Goal: Information Seeking & Learning: Learn about a topic

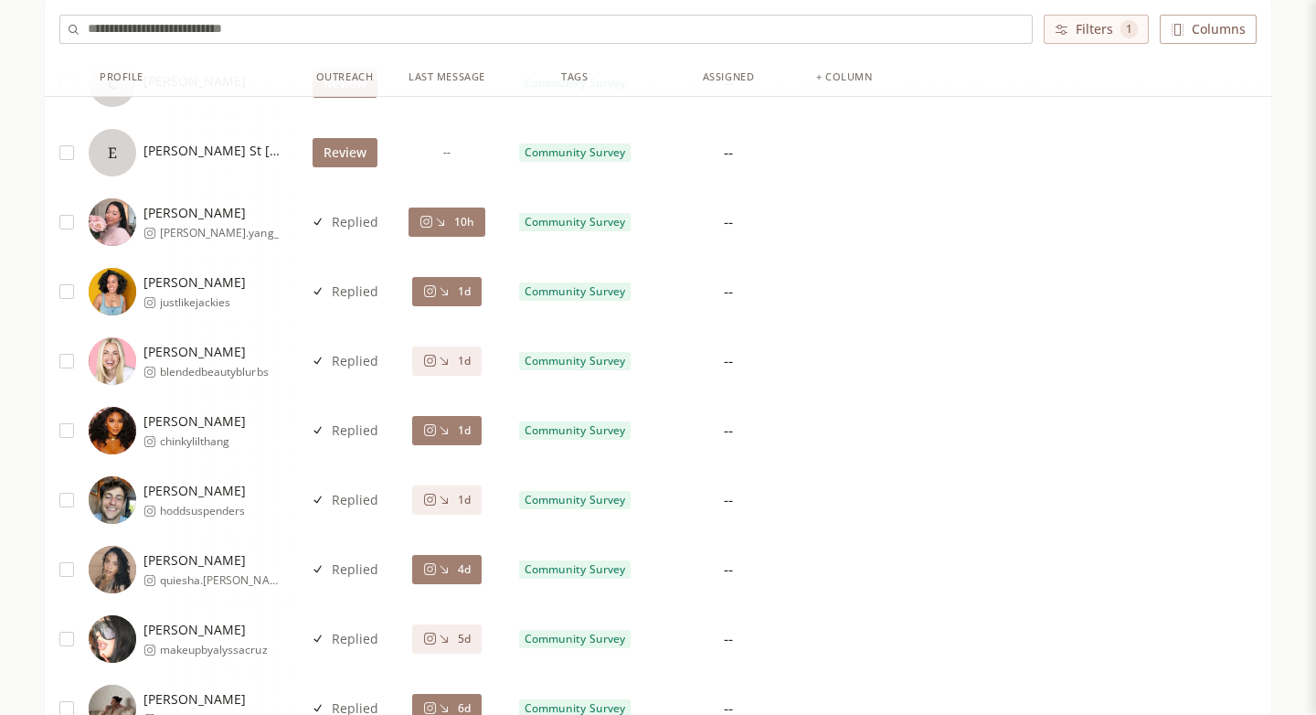
scroll to position [373, 0]
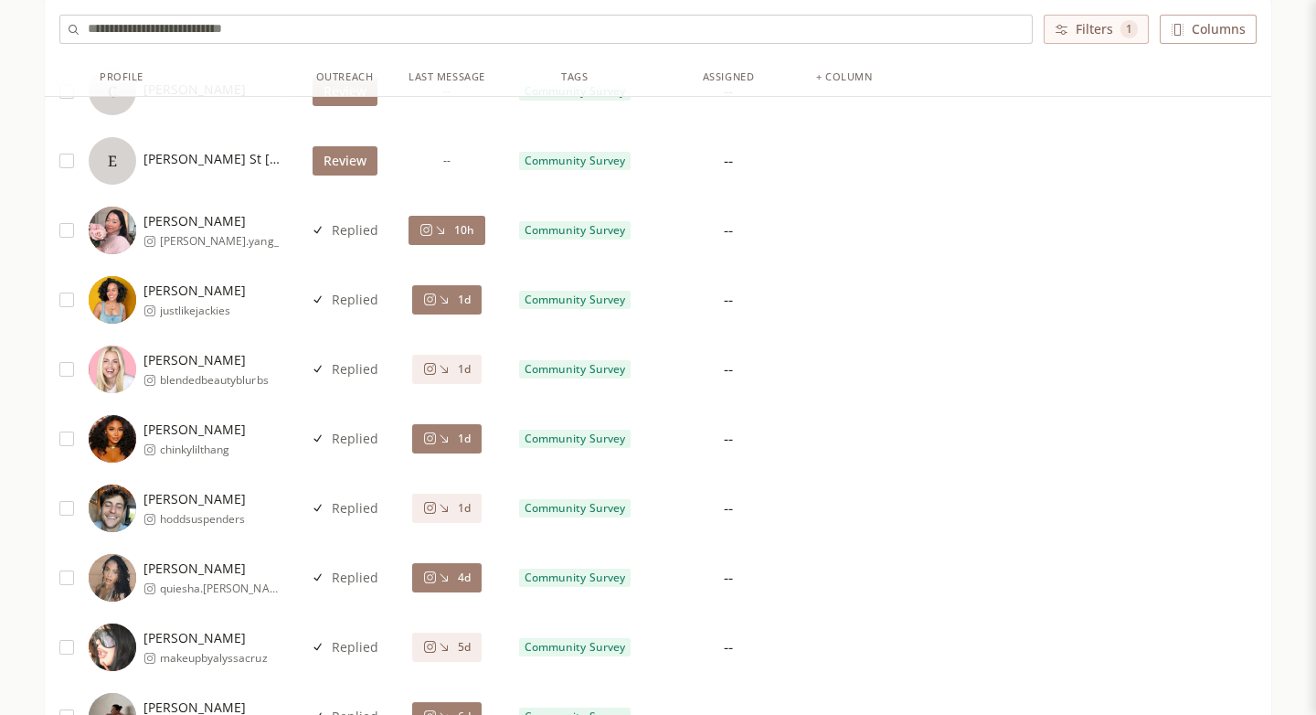
click at [438, 220] on button "10h" at bounding box center [447, 230] width 77 height 29
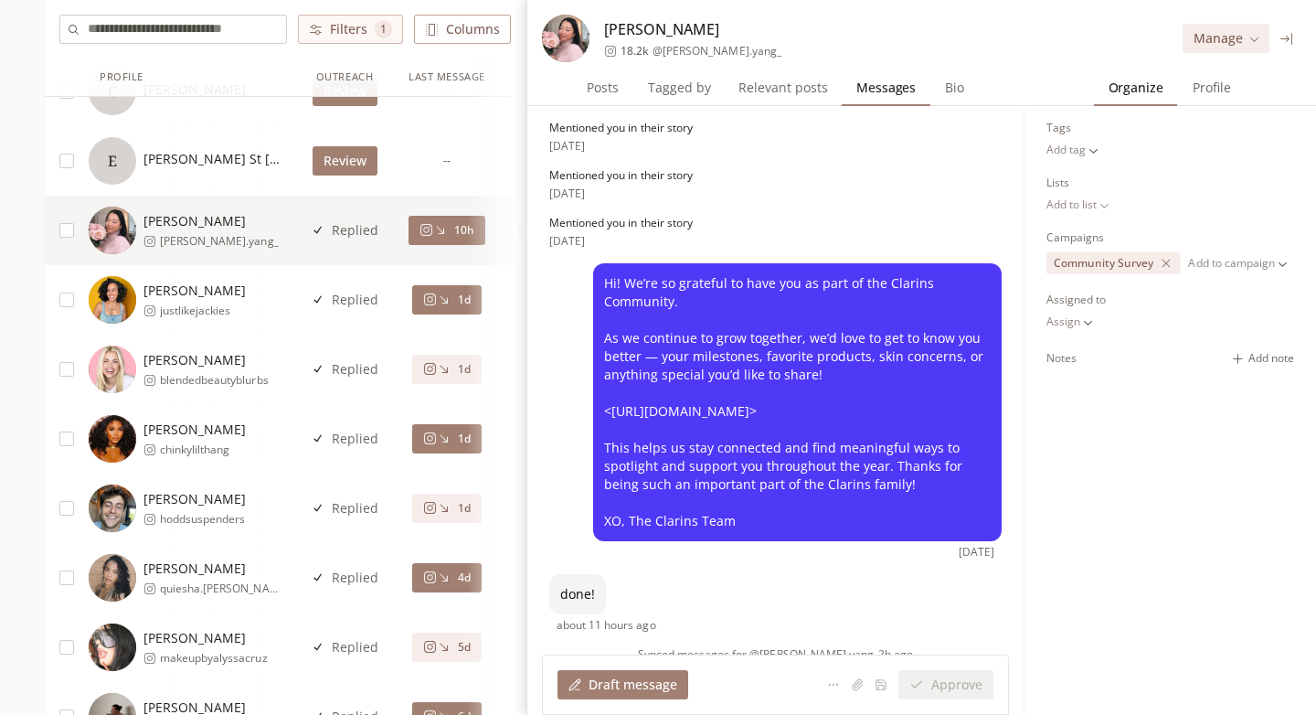
scroll to position [62, 0]
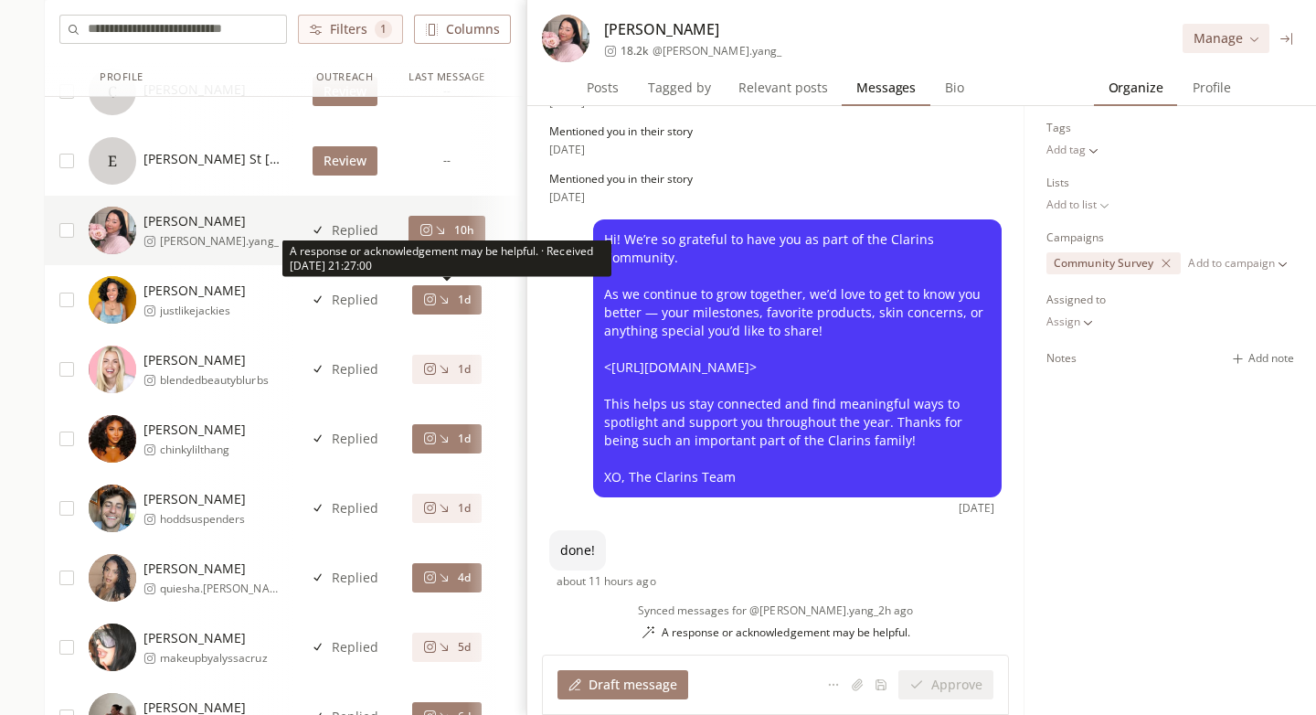
click at [437, 298] on icon at bounding box center [444, 300] width 14 height 14
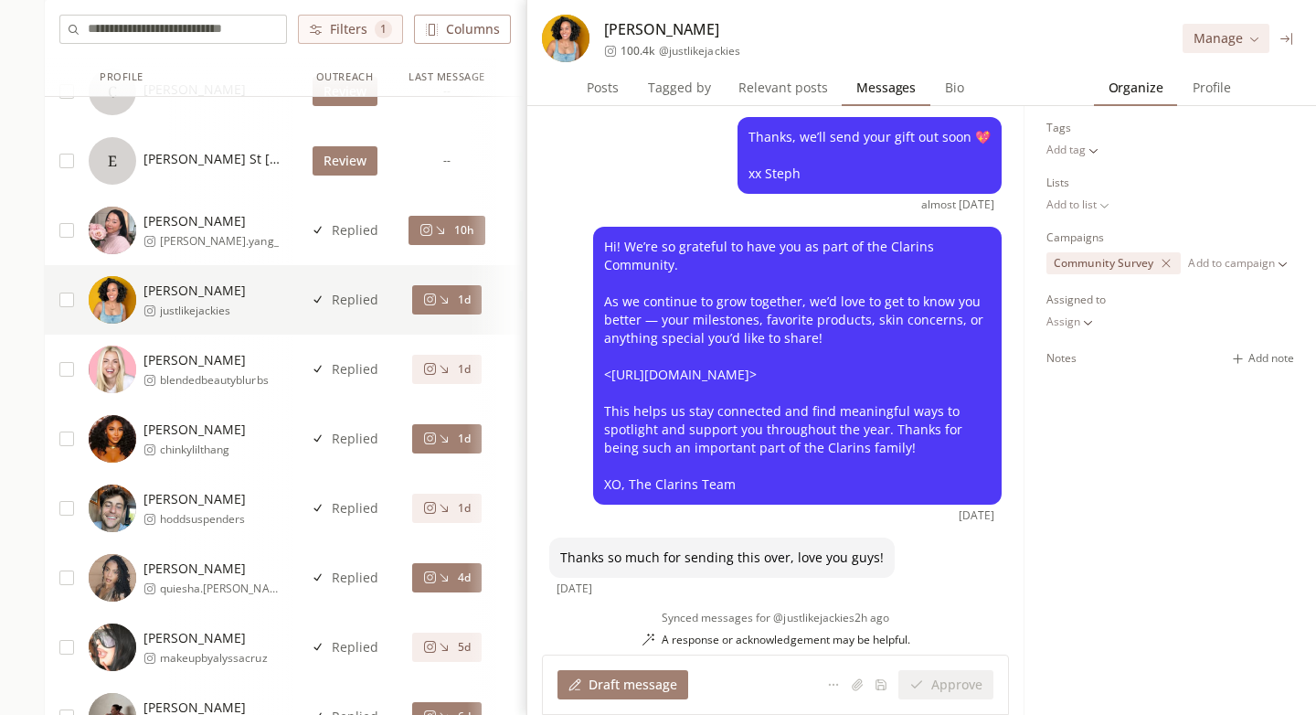
scroll to position [340, 0]
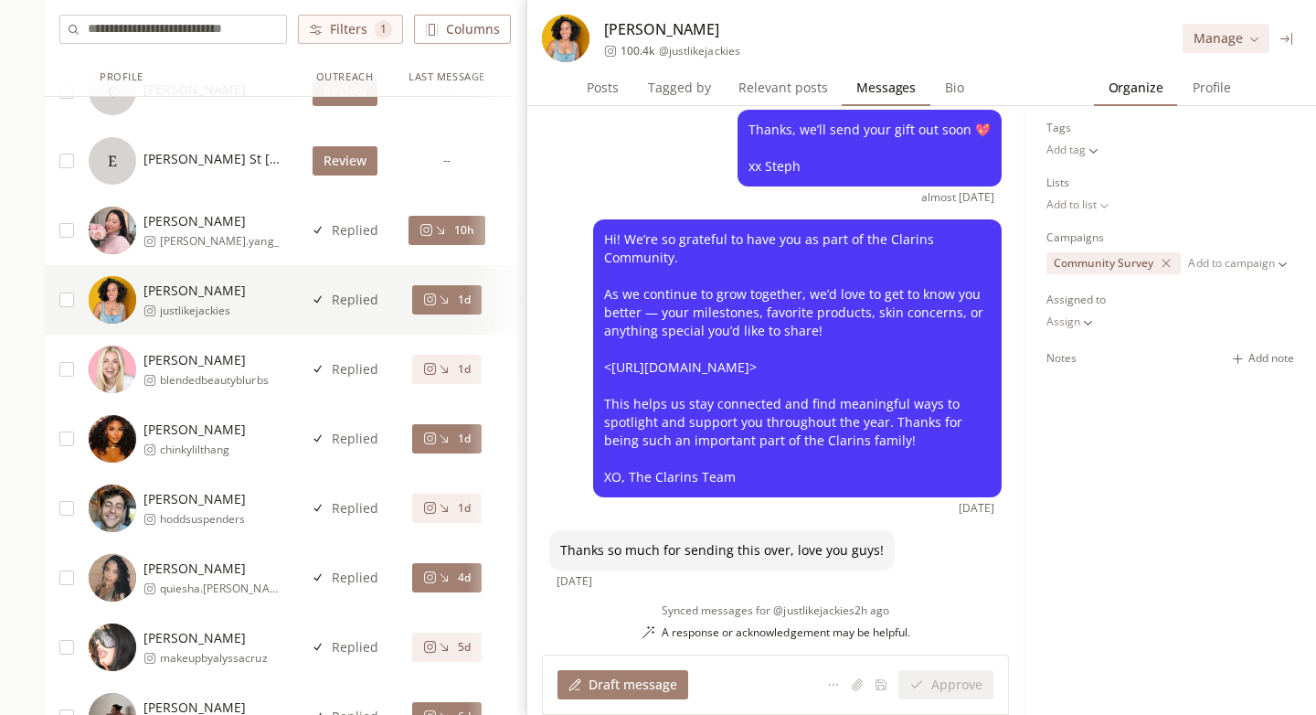
click at [442, 380] on button "1d" at bounding box center [446, 369] width 69 height 29
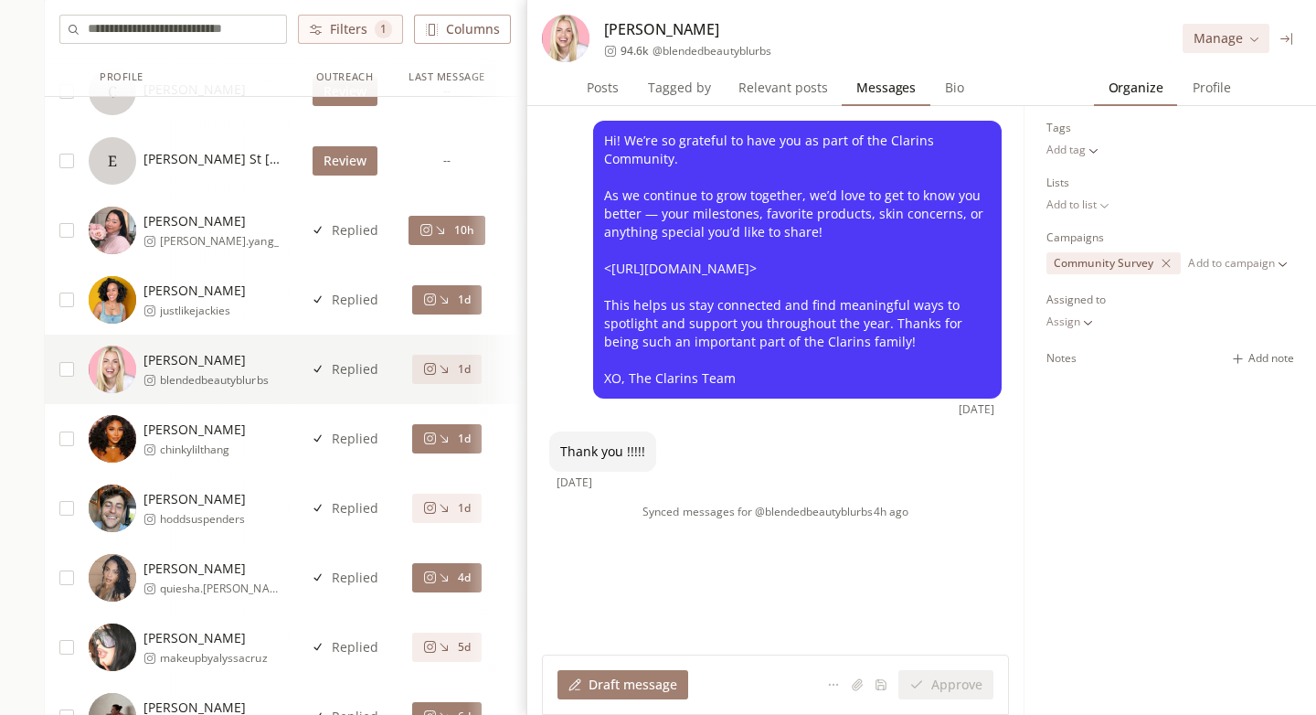
click at [458, 433] on span "1d" at bounding box center [464, 439] width 13 height 15
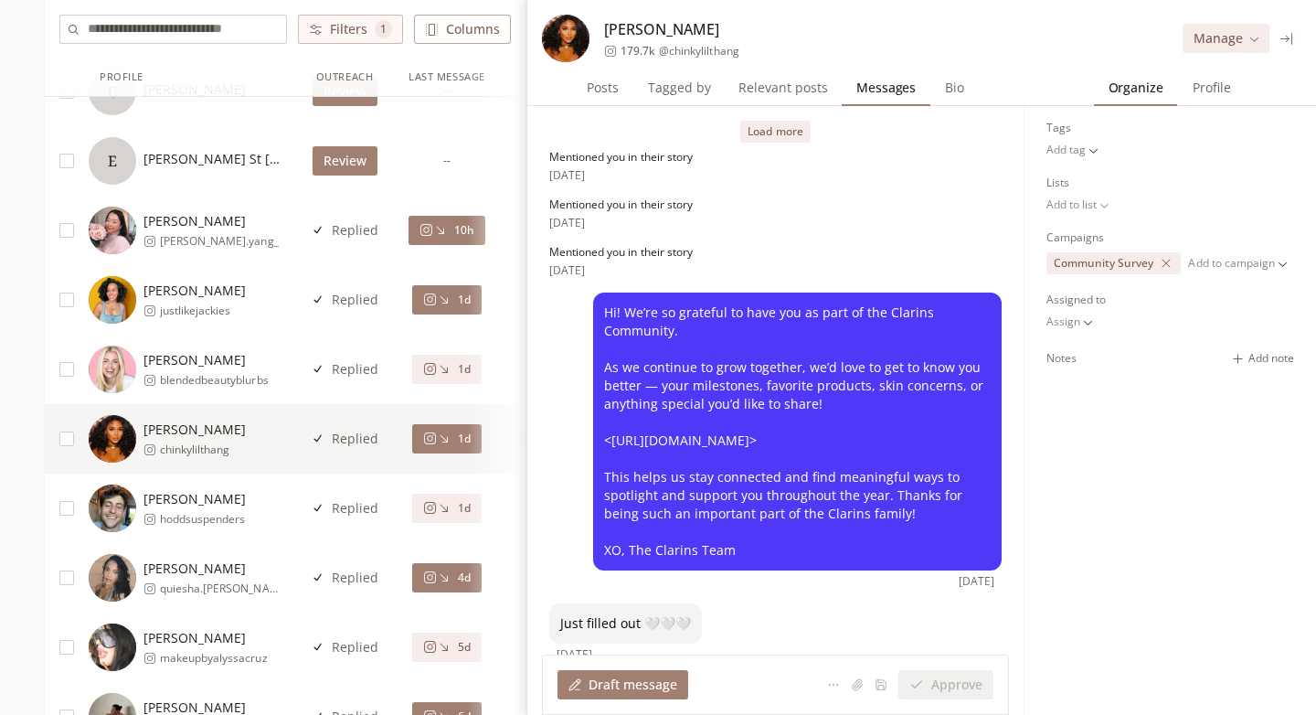
scroll to position [91, 0]
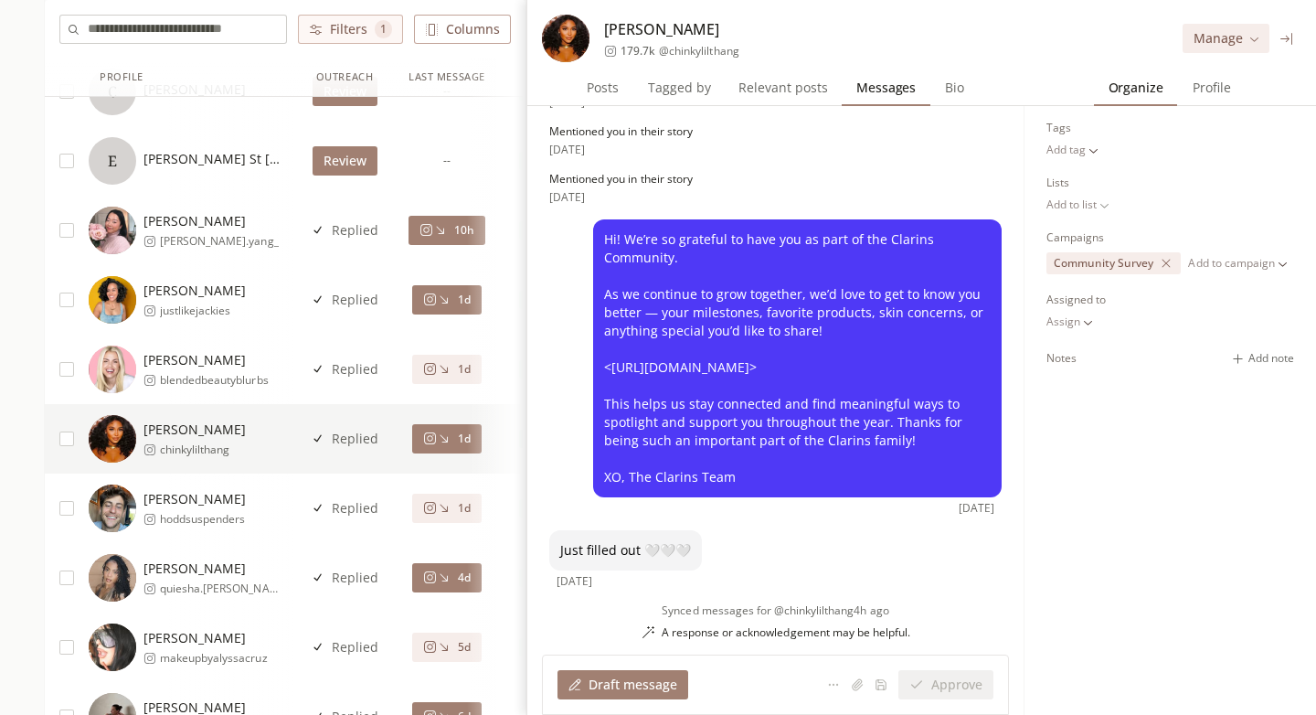
click at [432, 514] on icon at bounding box center [430, 508] width 14 height 14
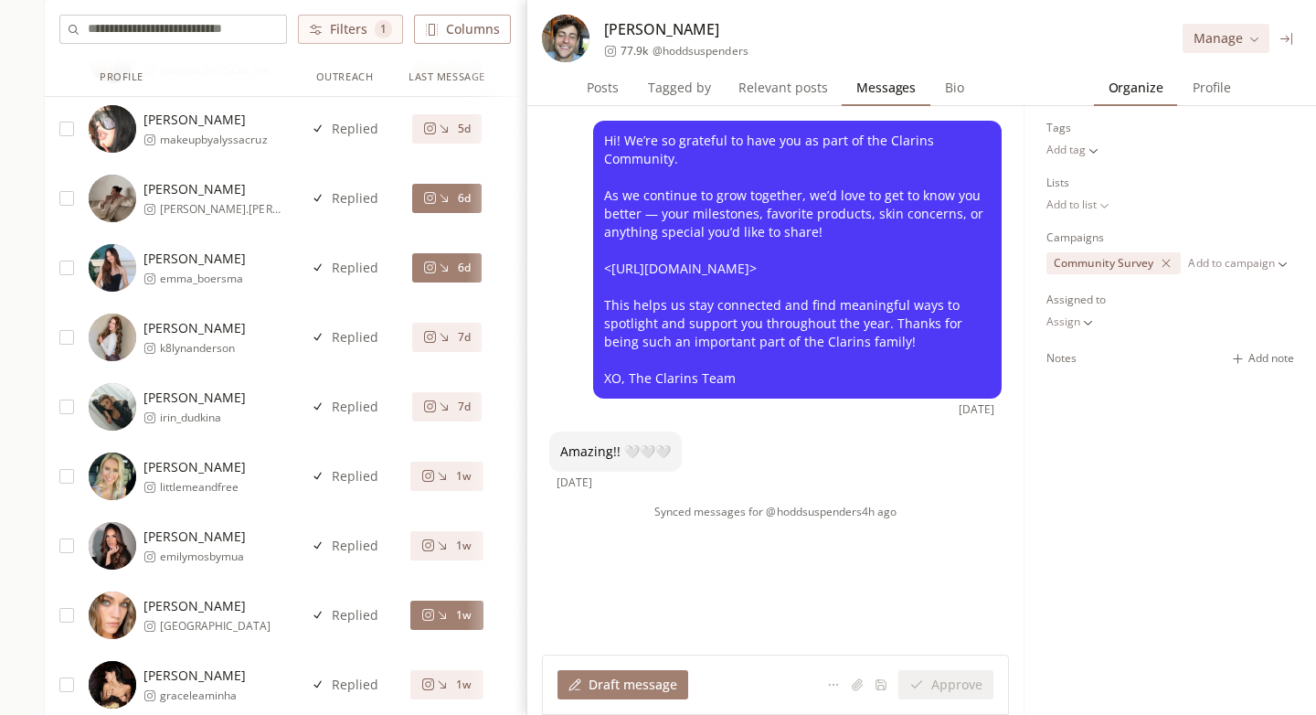
scroll to position [878, 0]
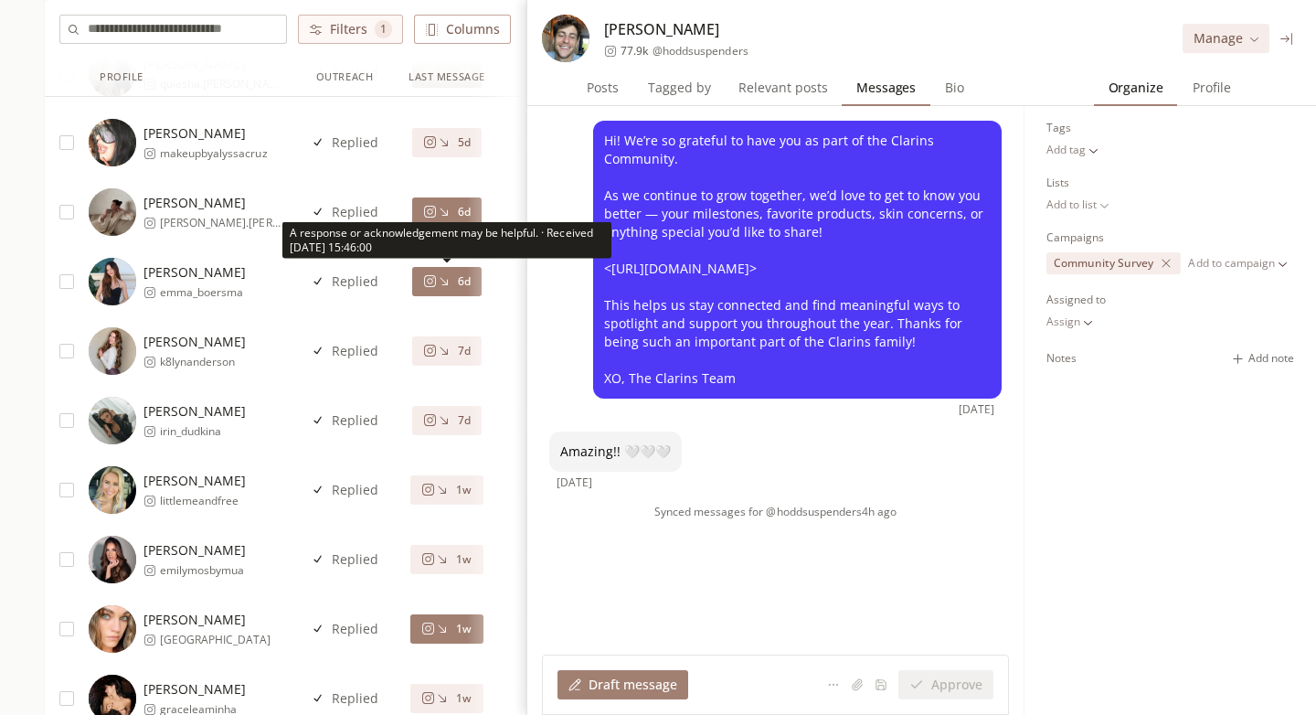
click at [439, 284] on icon at bounding box center [444, 281] width 14 height 14
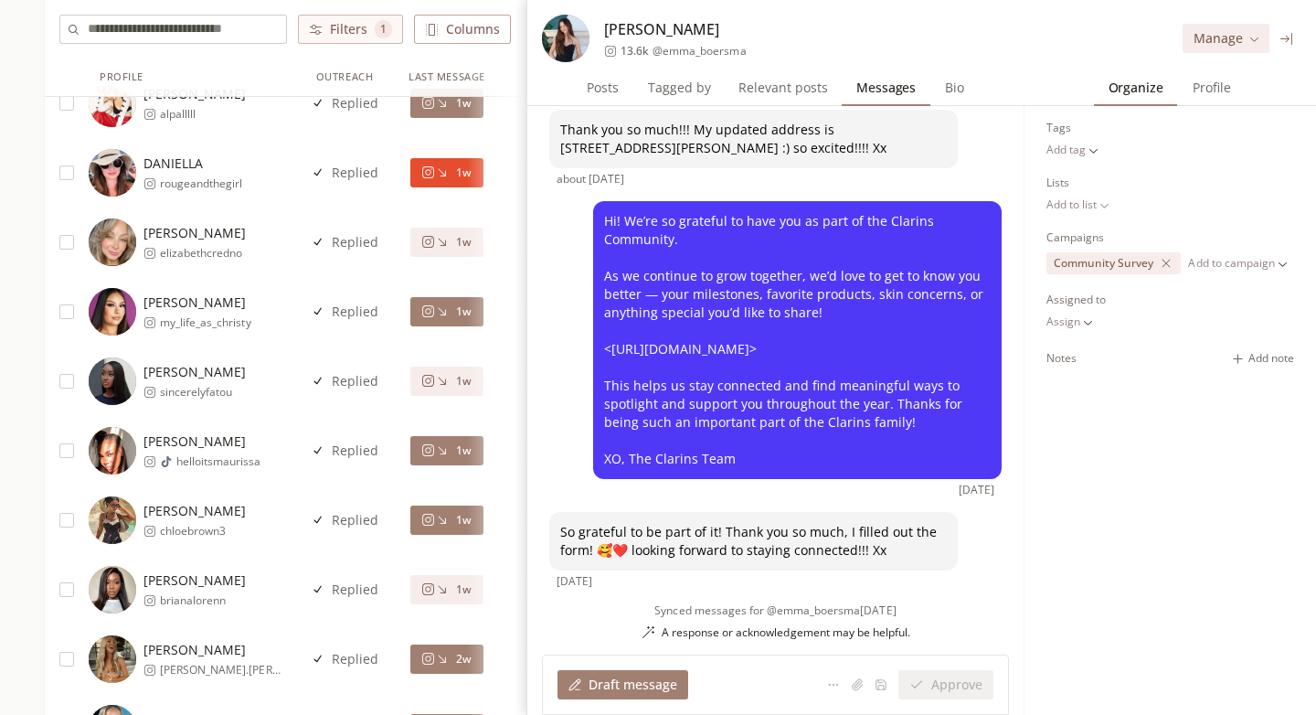
scroll to position [1627, 0]
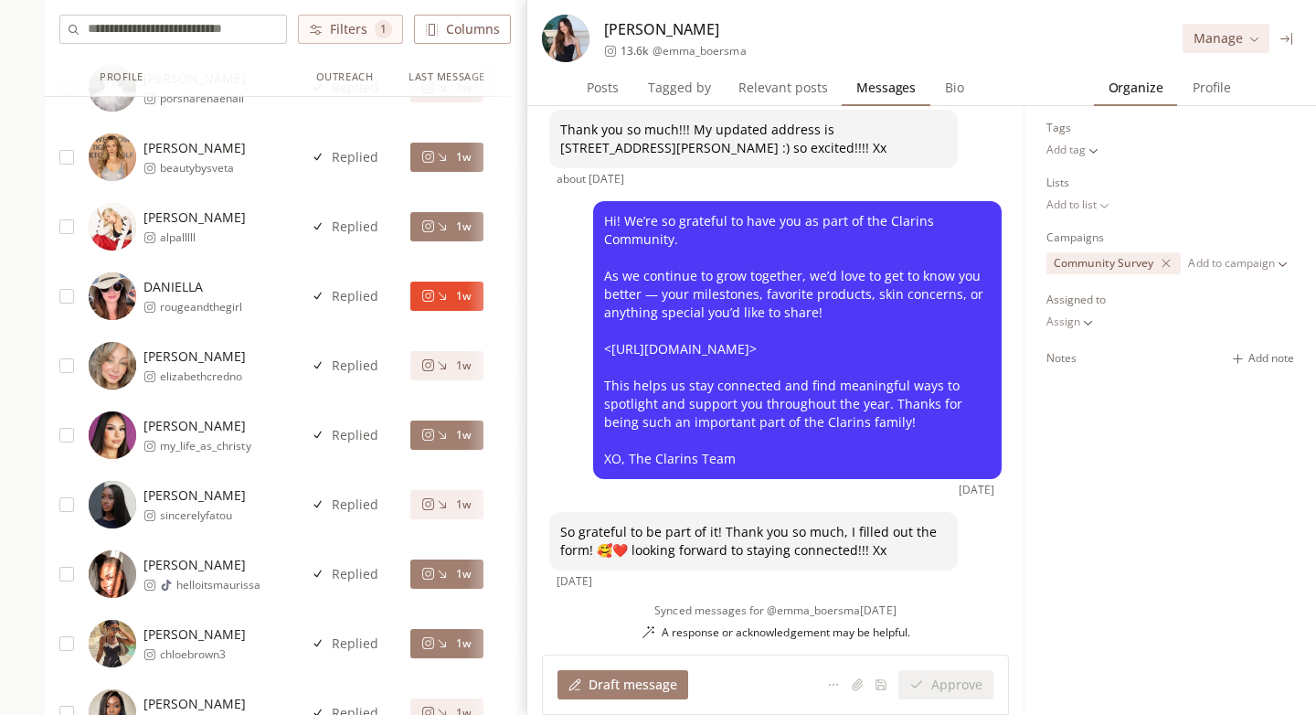
click at [450, 297] on div "1w" at bounding box center [446, 296] width 50 height 15
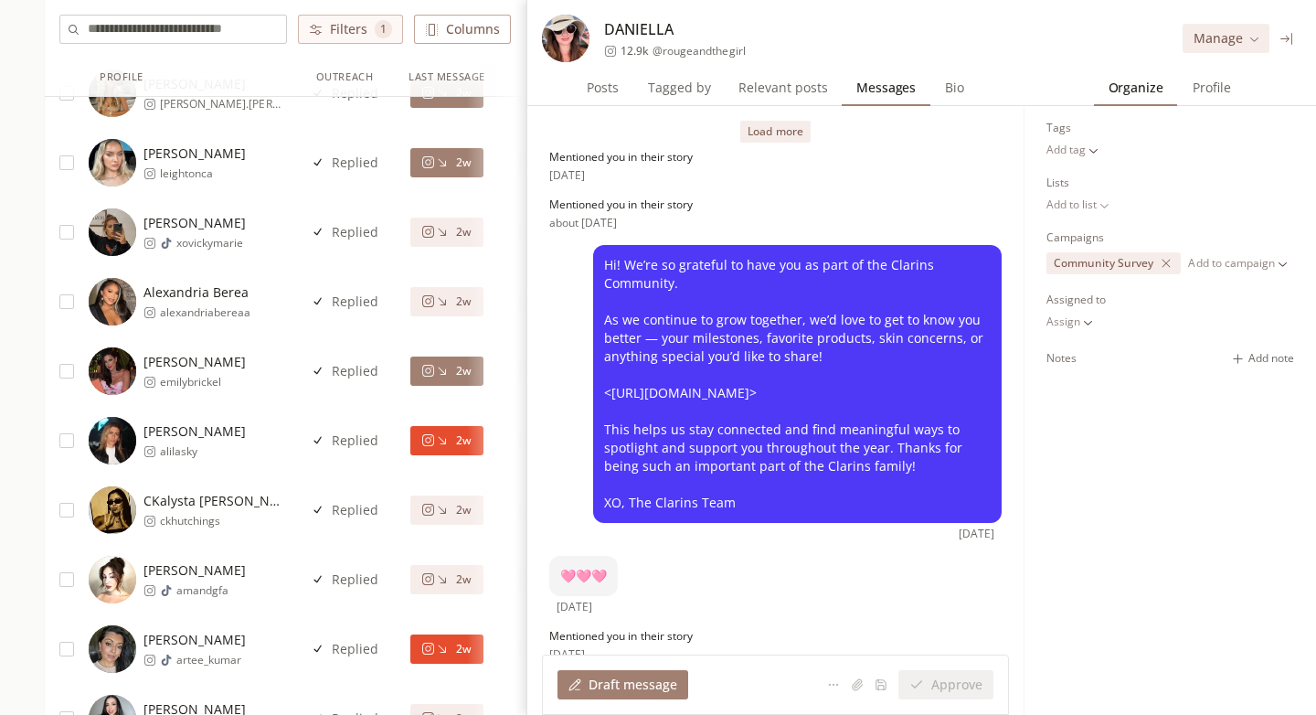
scroll to position [2414, 0]
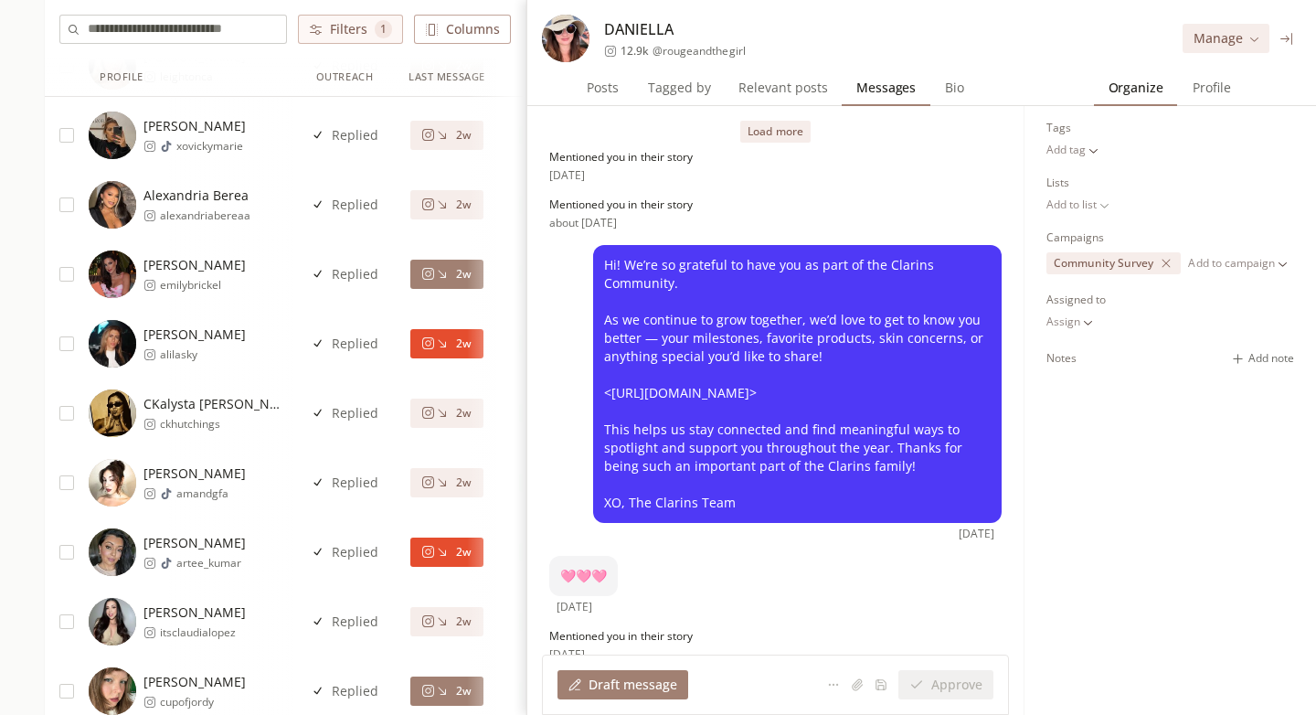
click at [449, 358] on div "2w" at bounding box center [447, 343] width 102 height 69
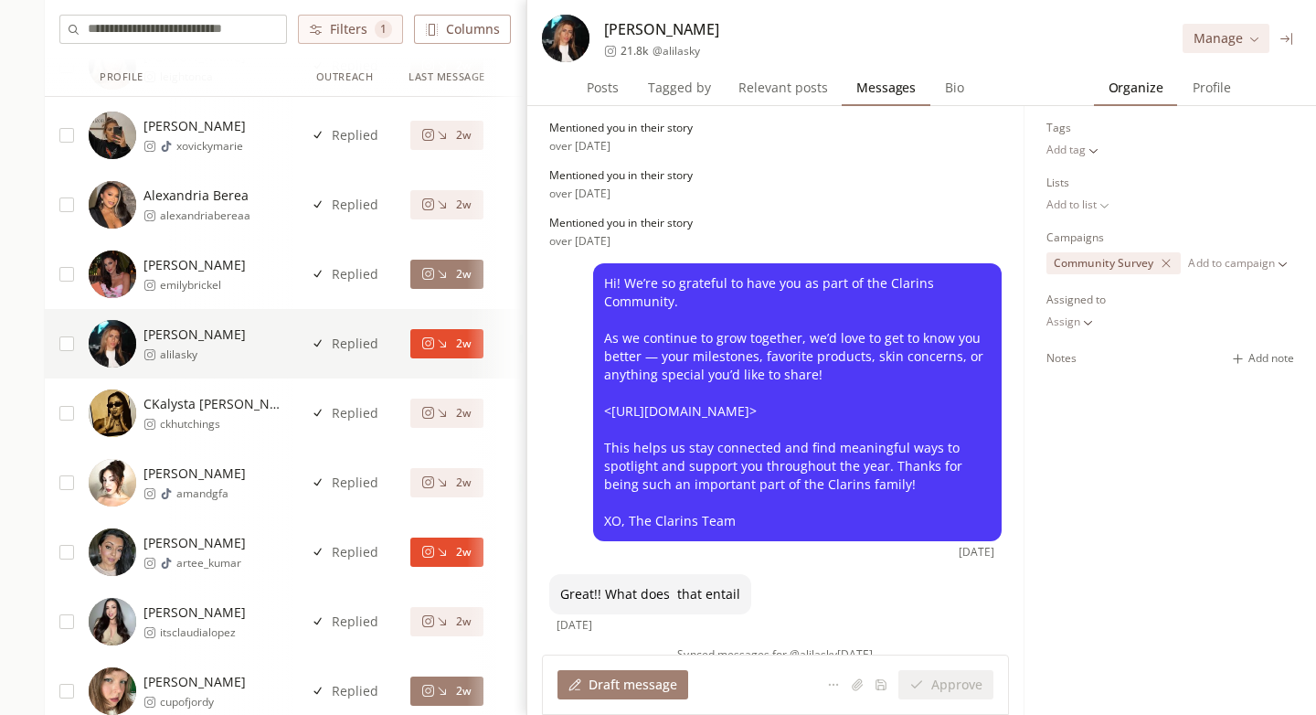
scroll to position [62, 0]
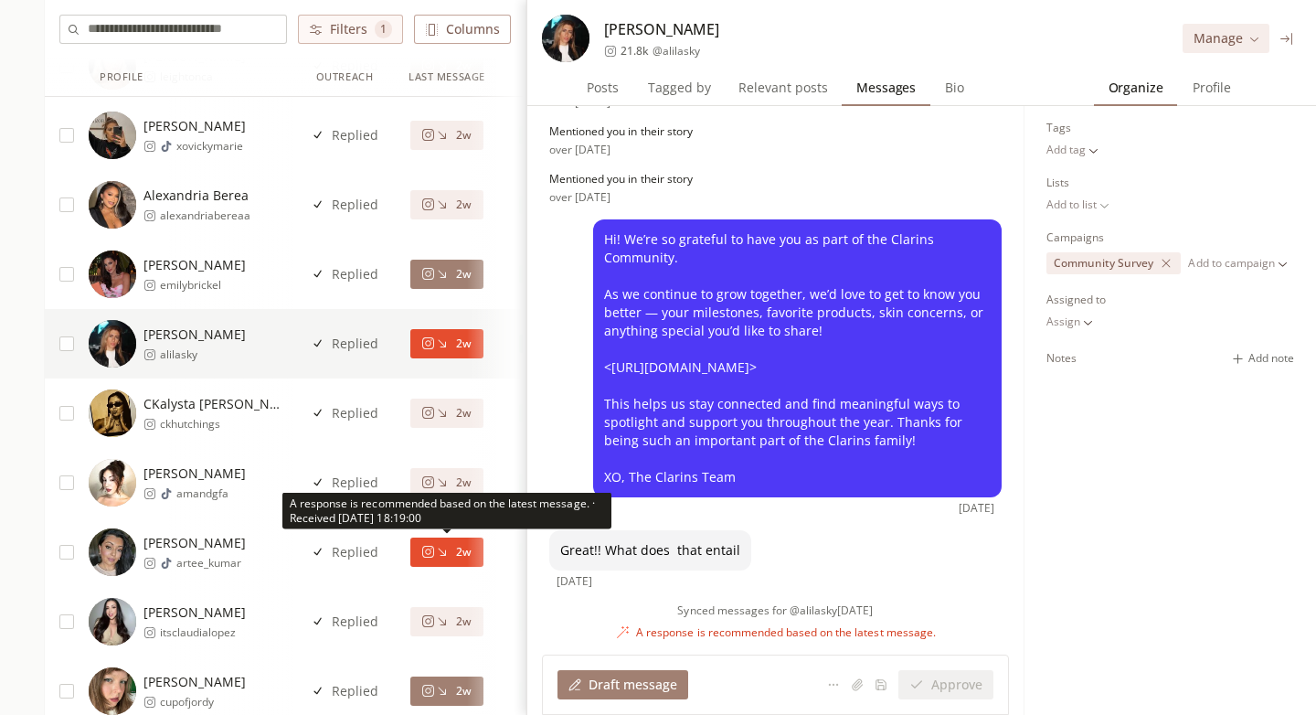
click at [433, 545] on icon at bounding box center [428, 552] width 14 height 14
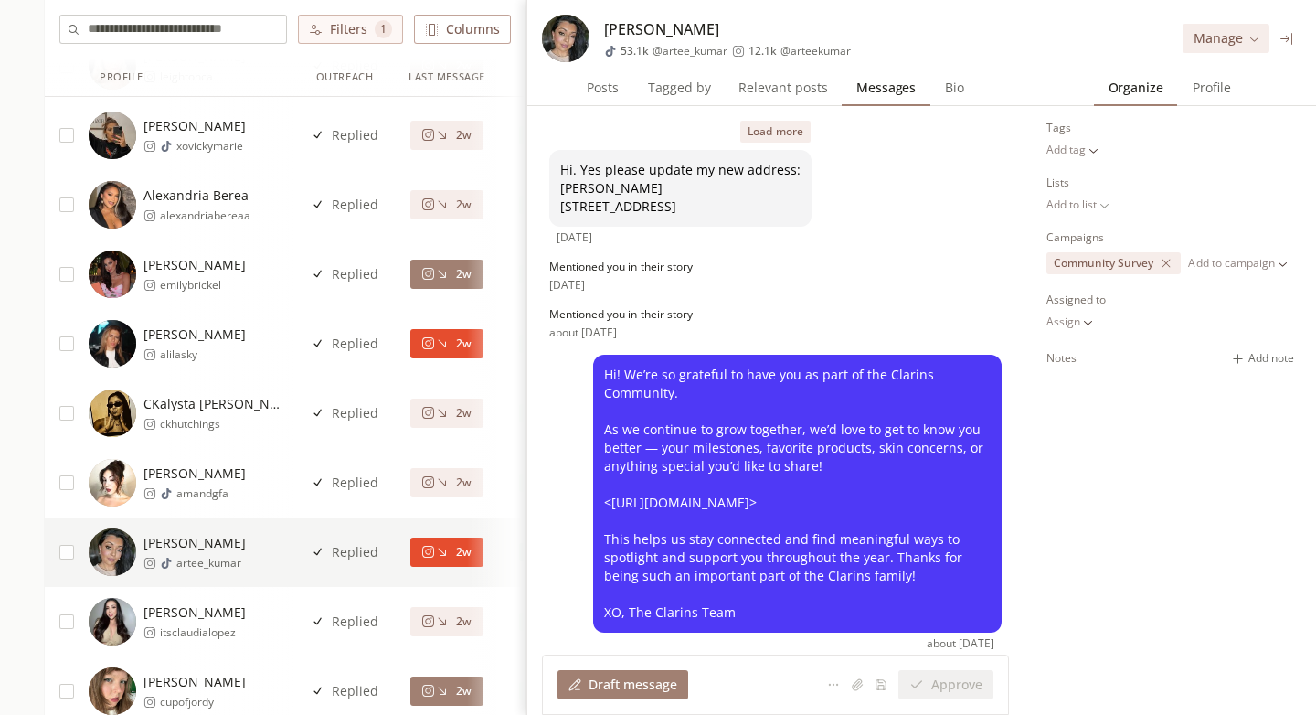
scroll to position [172, 0]
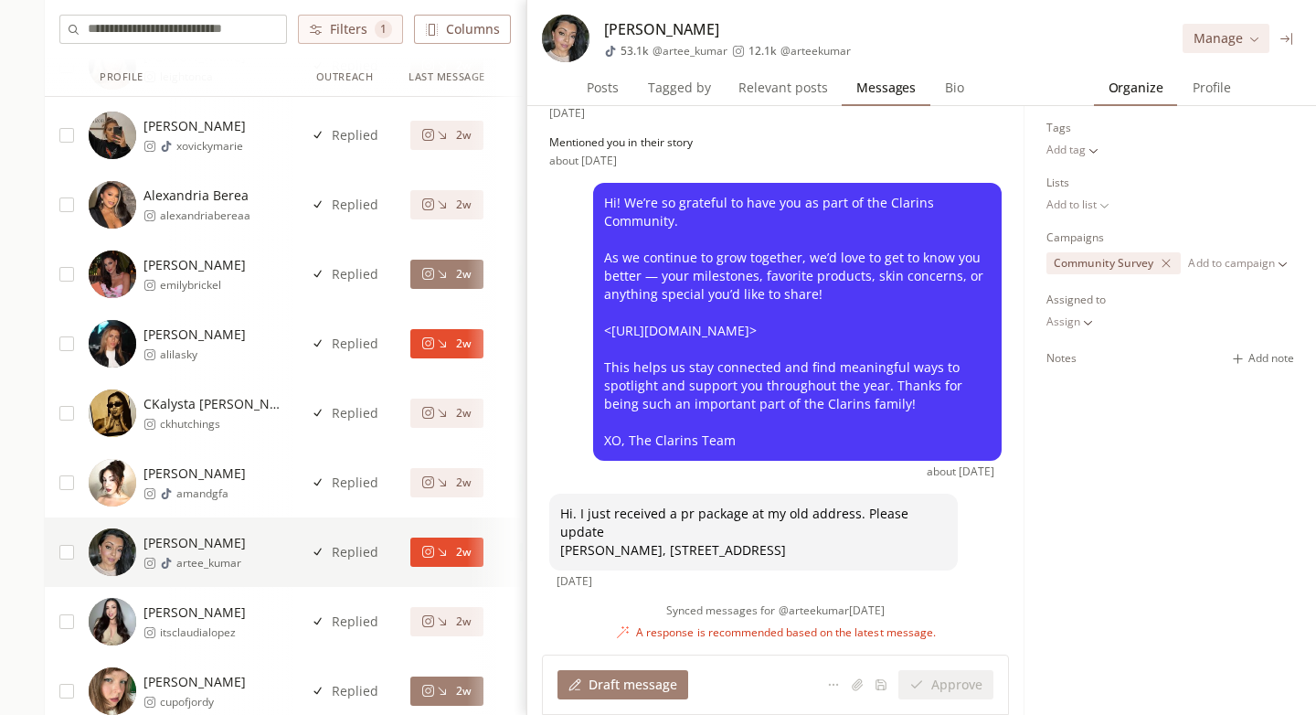
click at [1225, 99] on span "Profile" at bounding box center [1212, 88] width 53 height 26
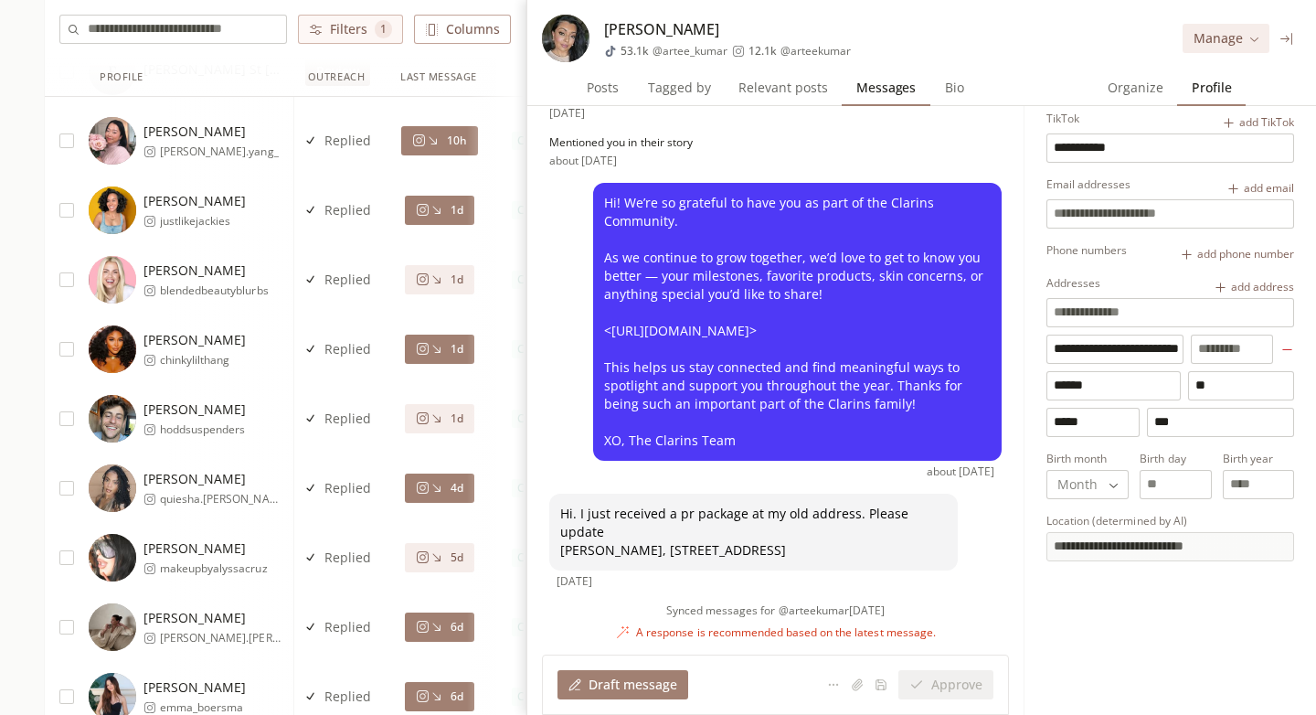
scroll to position [0, 0]
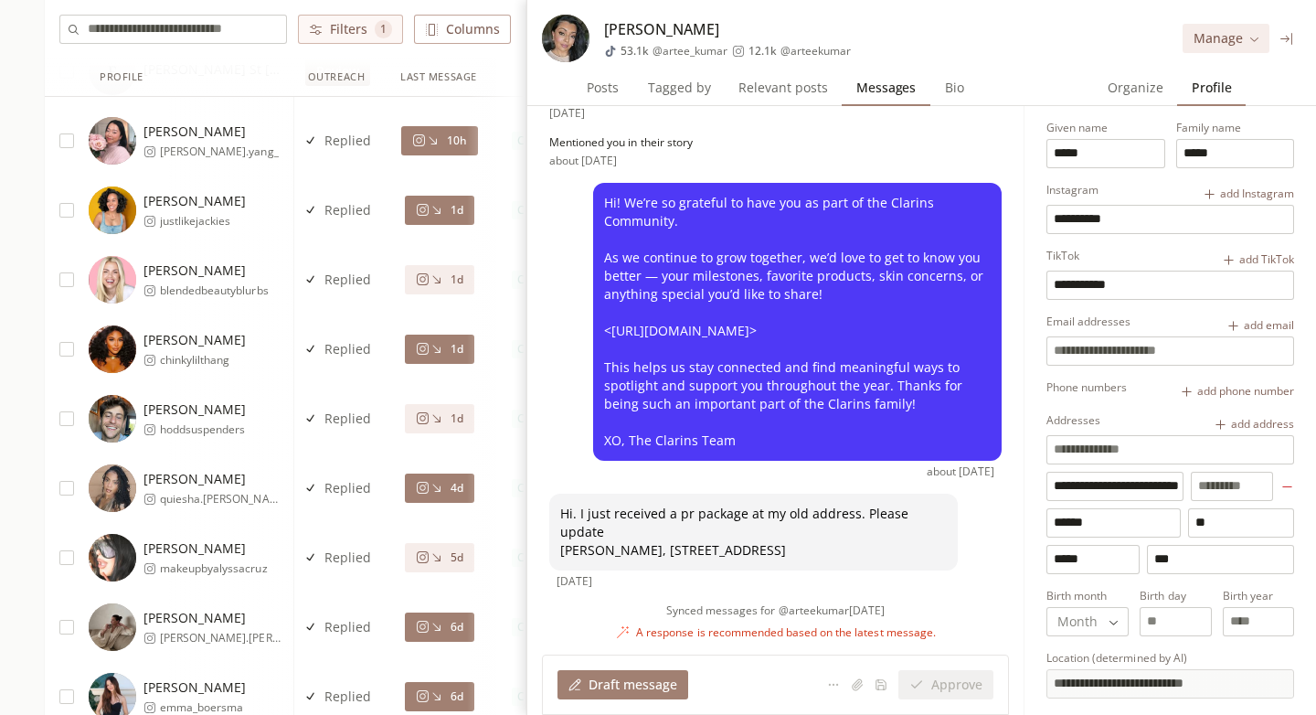
click at [1116, 92] on span "Organize" at bounding box center [1136, 88] width 70 height 26
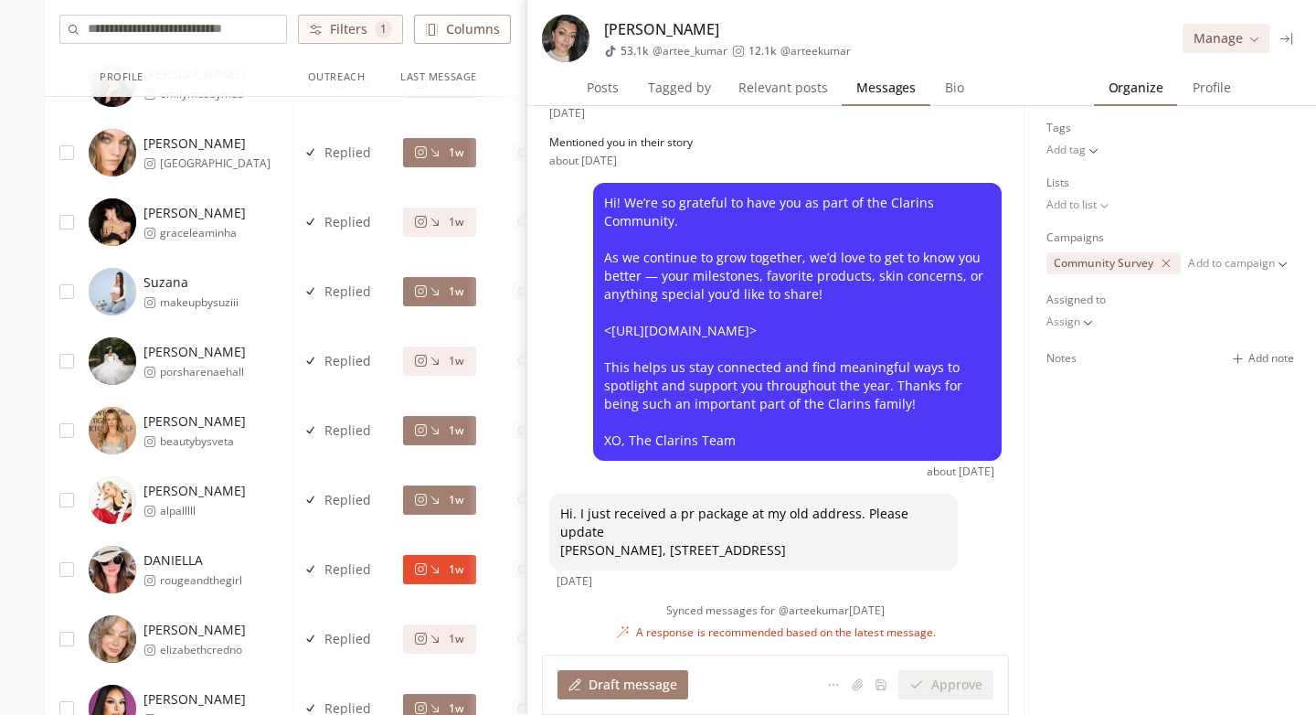
scroll to position [1374, 0]
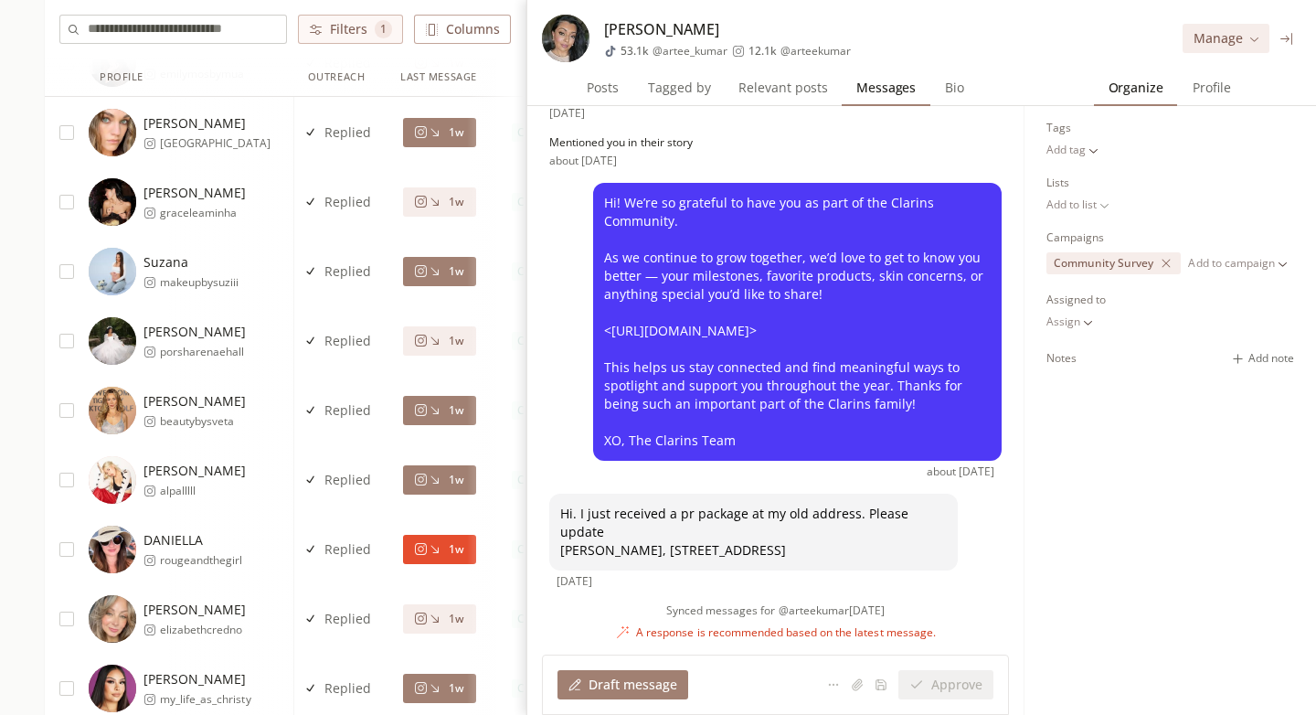
click at [435, 481] on icon at bounding box center [435, 480] width 14 height 14
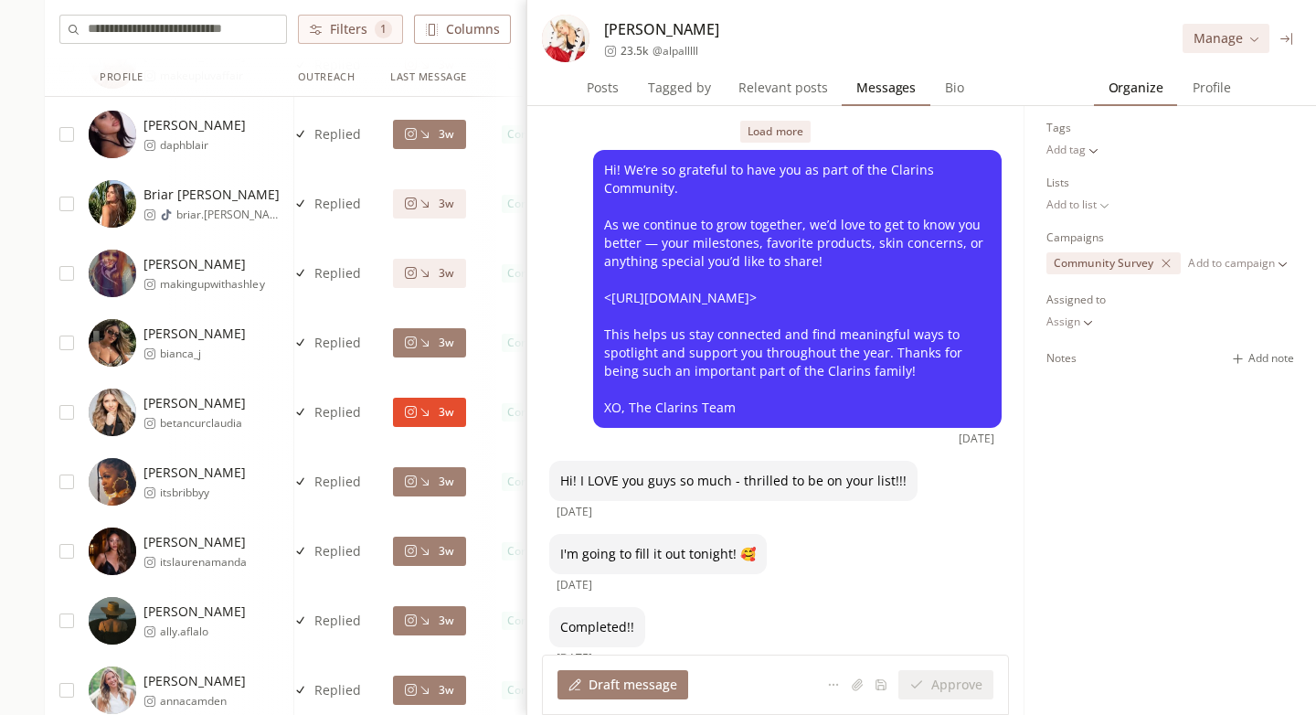
click at [607, 84] on span "Posts" at bounding box center [603, 88] width 47 height 26
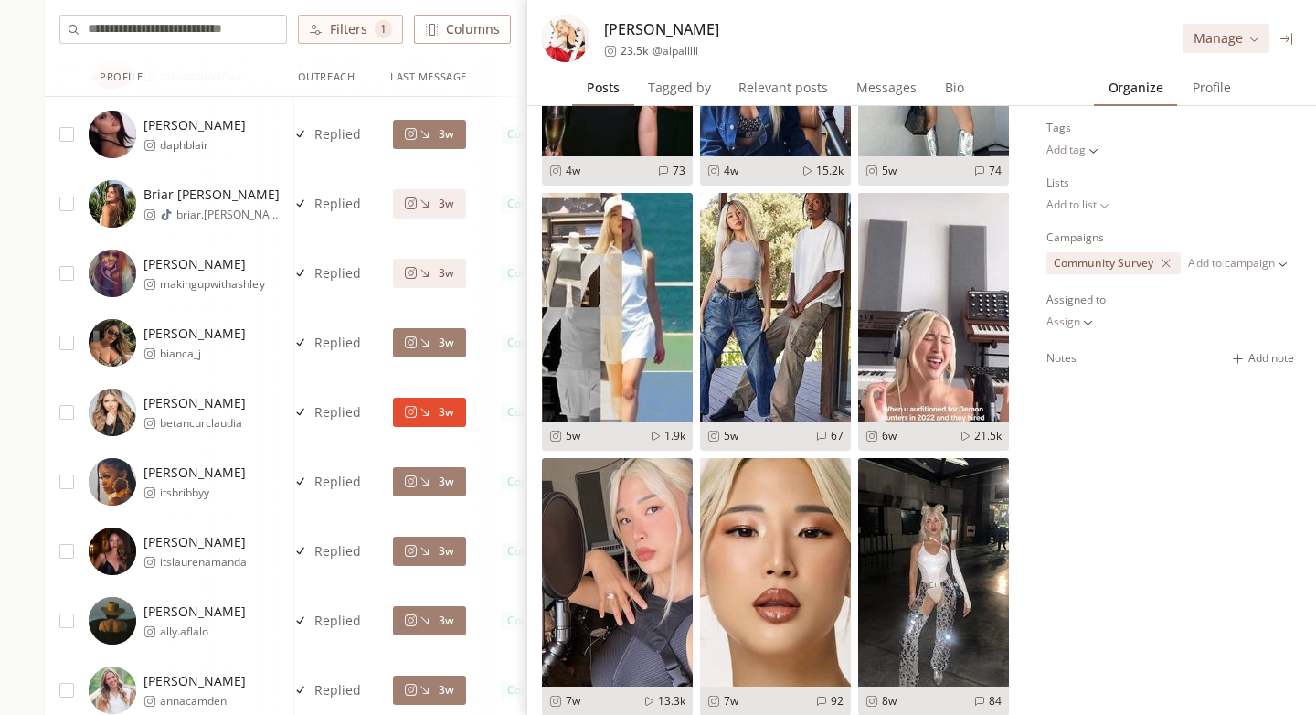
scroll to position [722, 0]
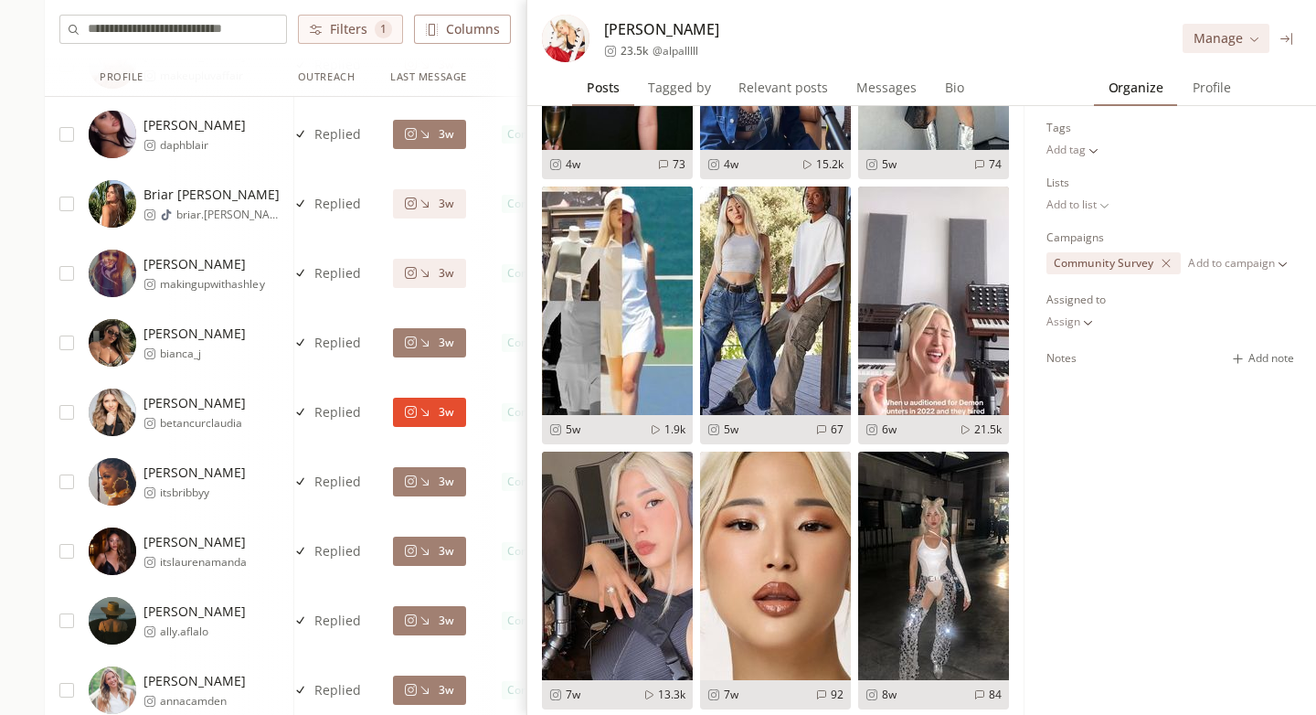
click at [679, 86] on span "Tagged by" at bounding box center [680, 88] width 78 height 26
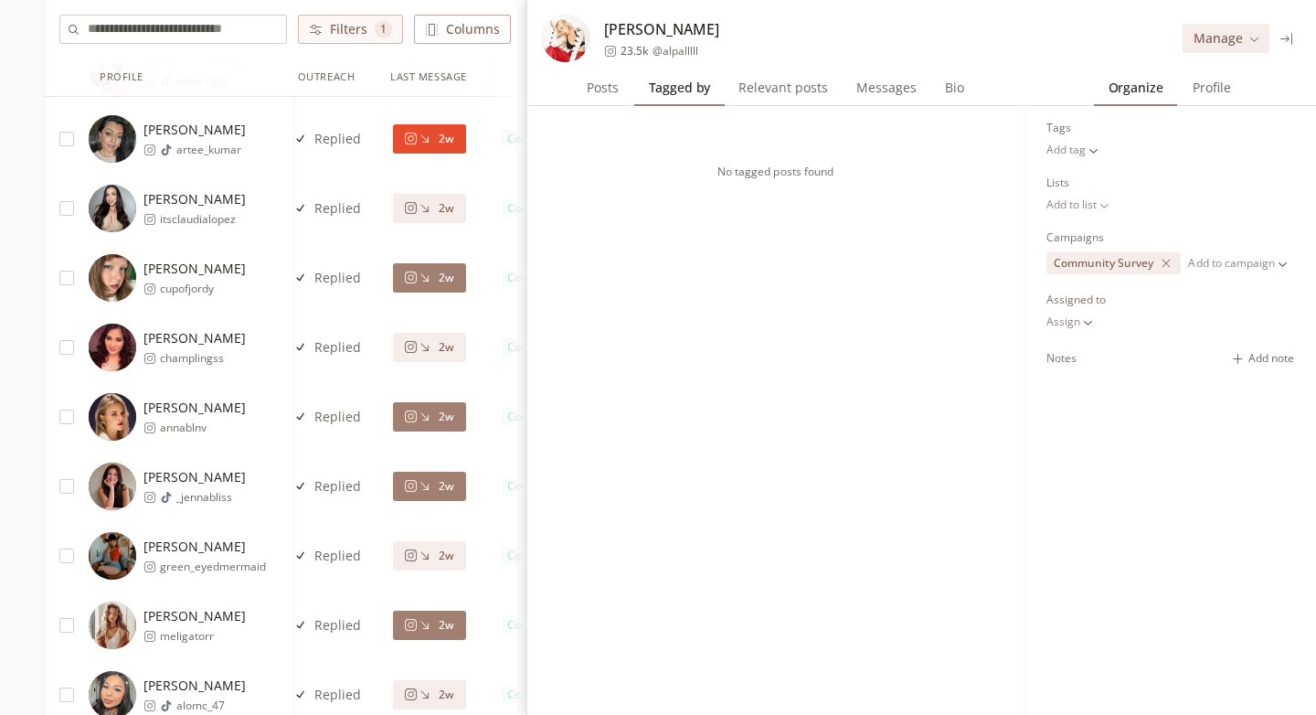
scroll to position [2617, 0]
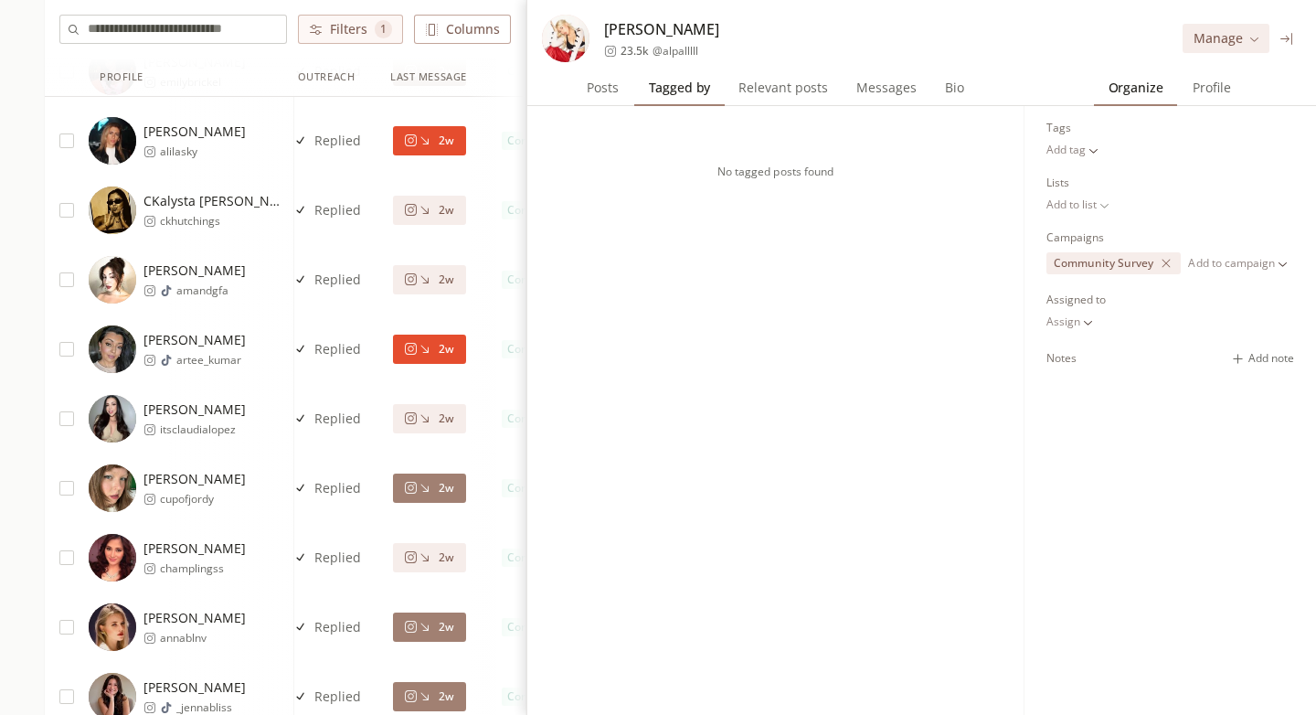
click at [774, 100] on span "Relevant posts" at bounding box center [783, 88] width 104 height 26
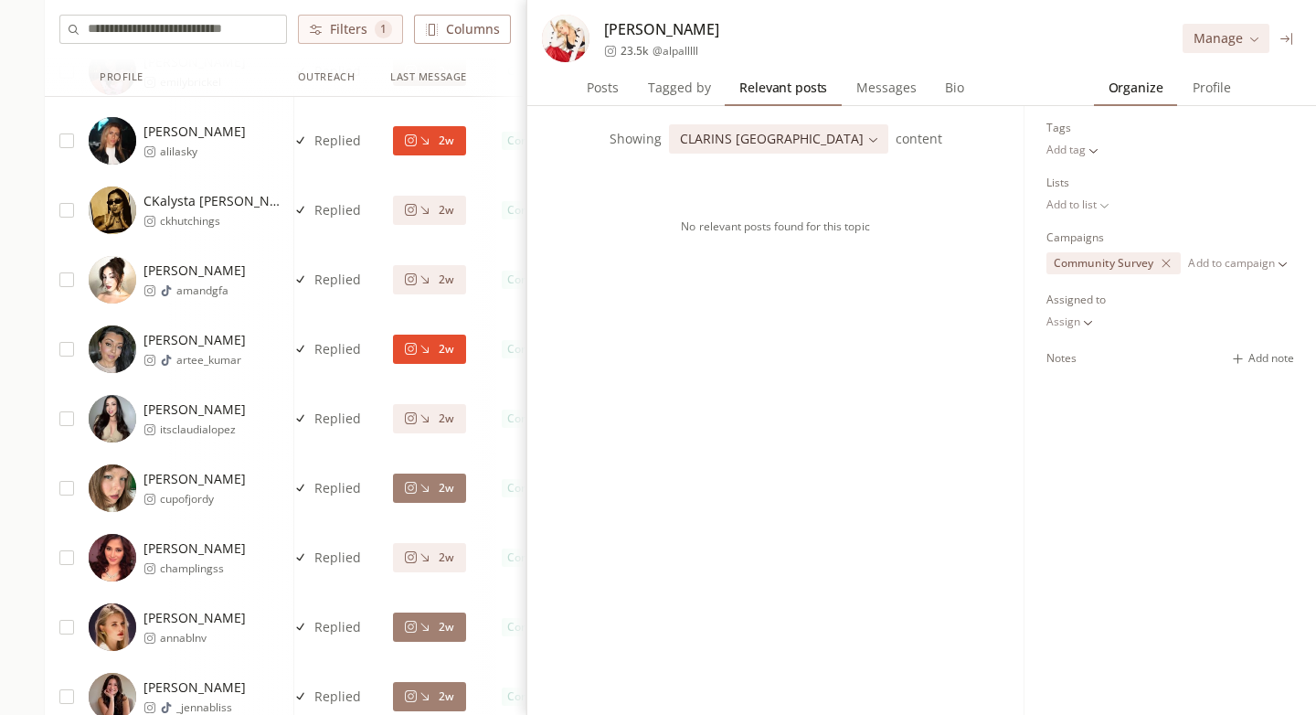
click at [874, 101] on button "Messages Messages" at bounding box center [886, 87] width 89 height 37
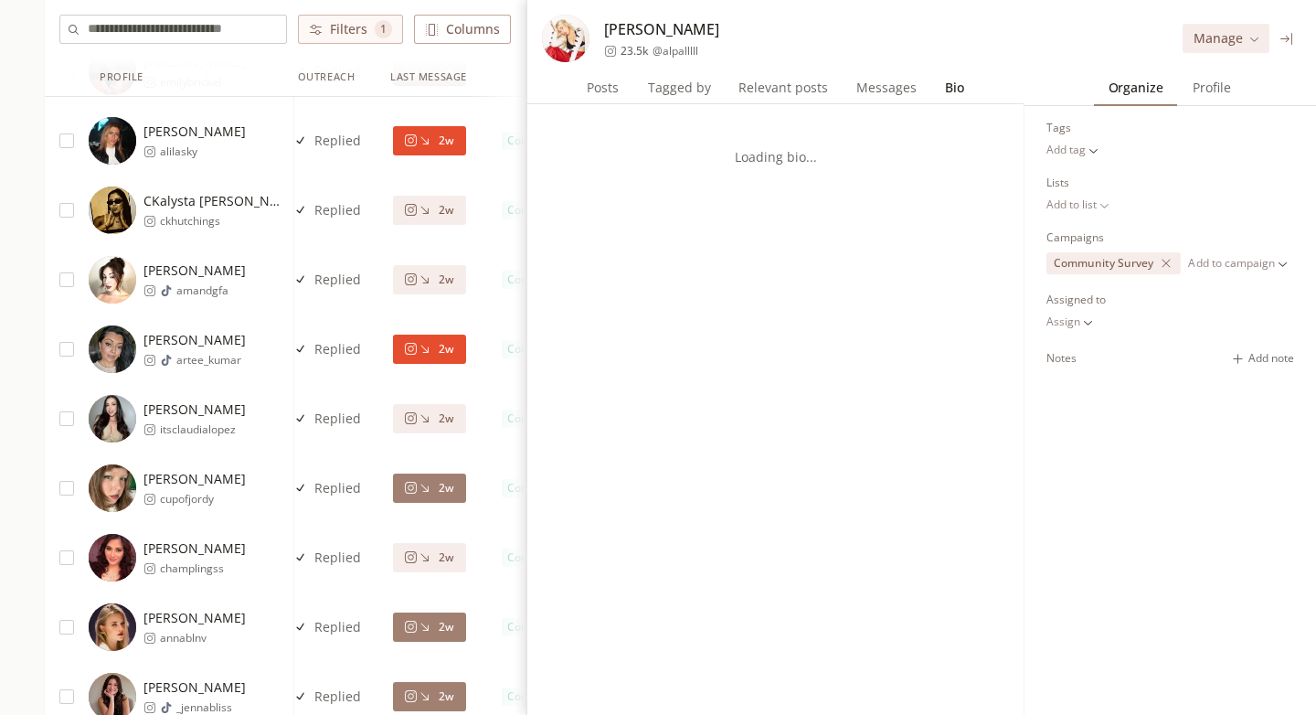
click at [943, 95] on span "Bio" at bounding box center [955, 88] width 34 height 26
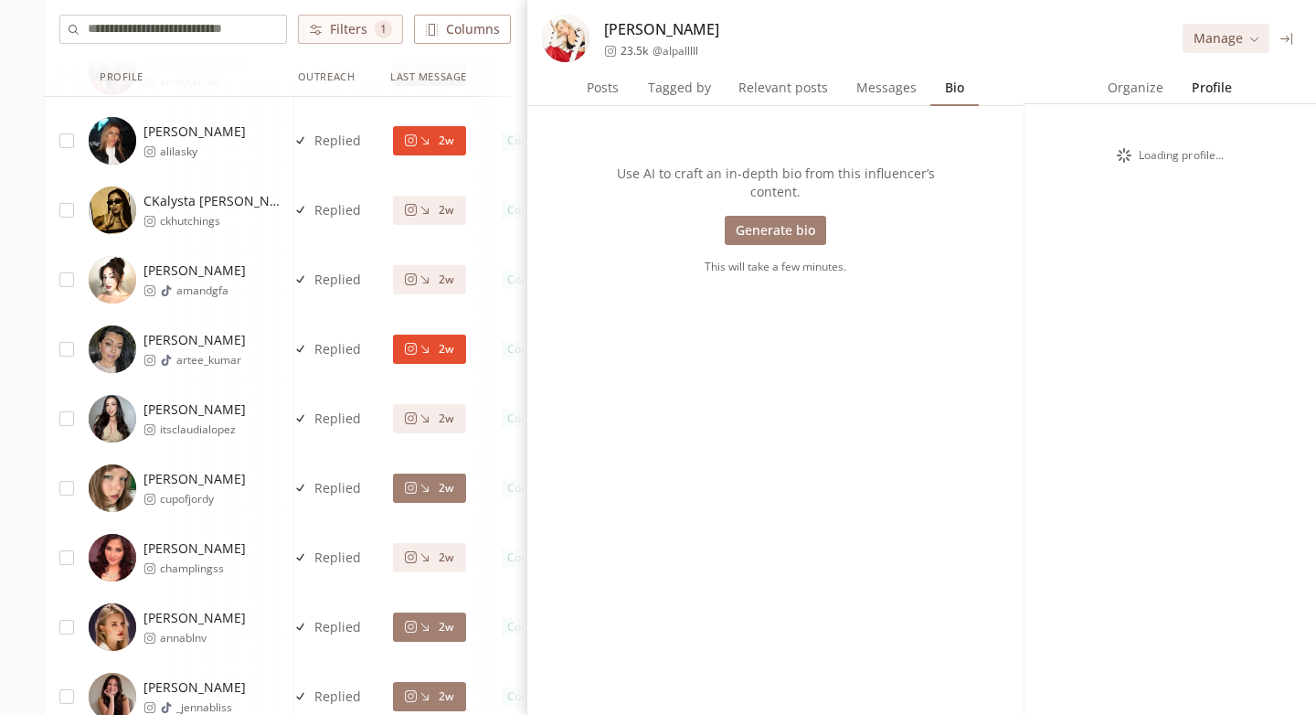
click at [1201, 101] on button "Profile Profile" at bounding box center [1212, 87] width 69 height 37
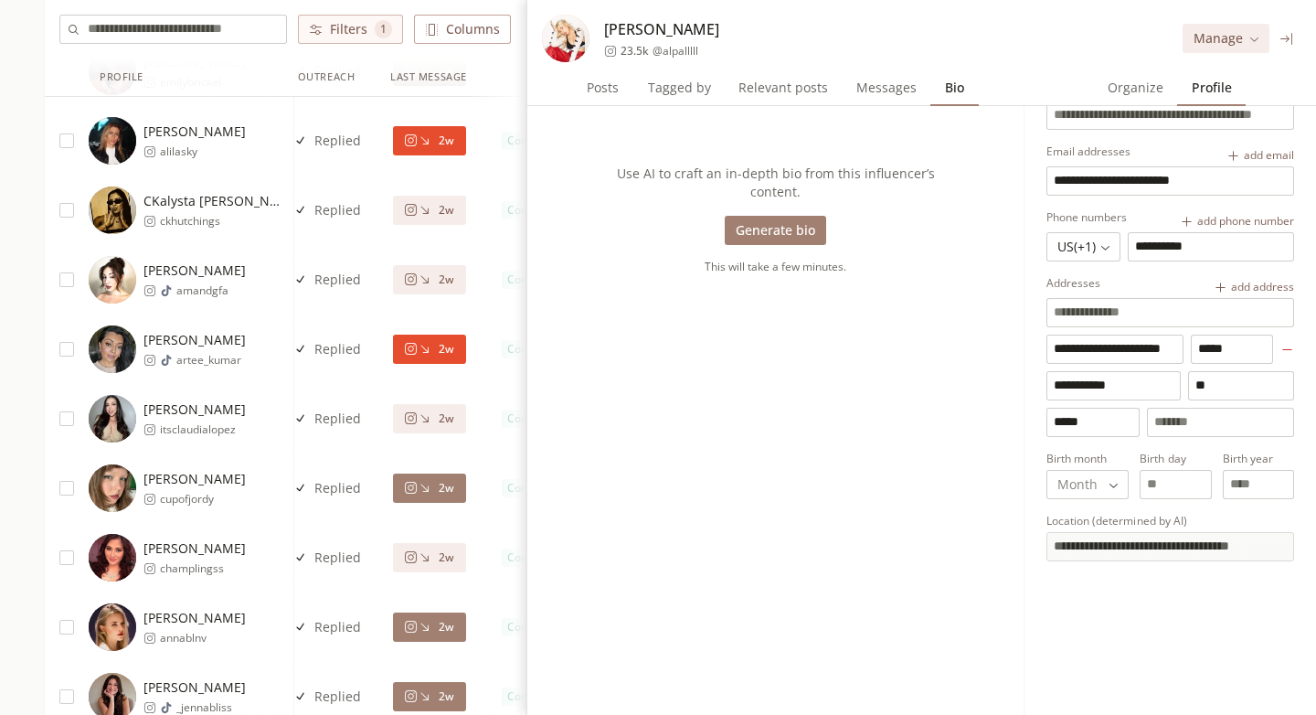
scroll to position [0, 0]
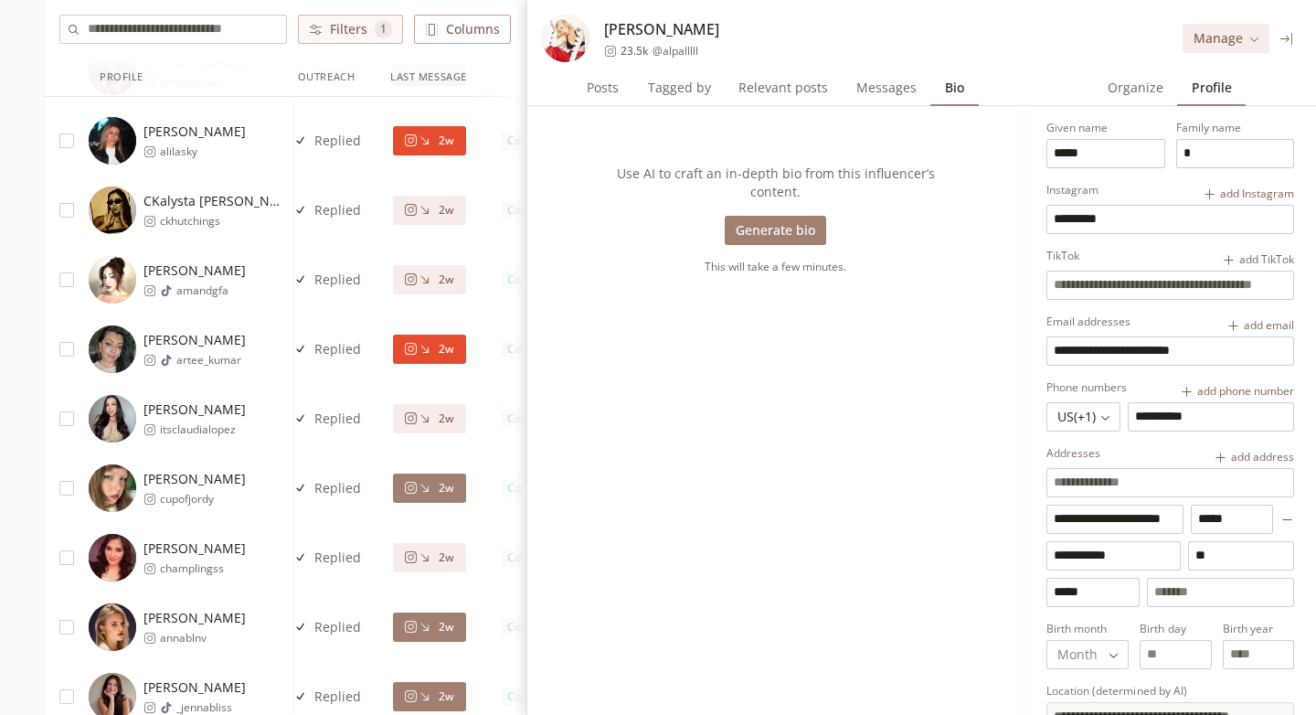
click at [1286, 50] on div at bounding box center [1288, 39] width 28 height 28
click at [1288, 38] on icon at bounding box center [1288, 39] width 14 height 14
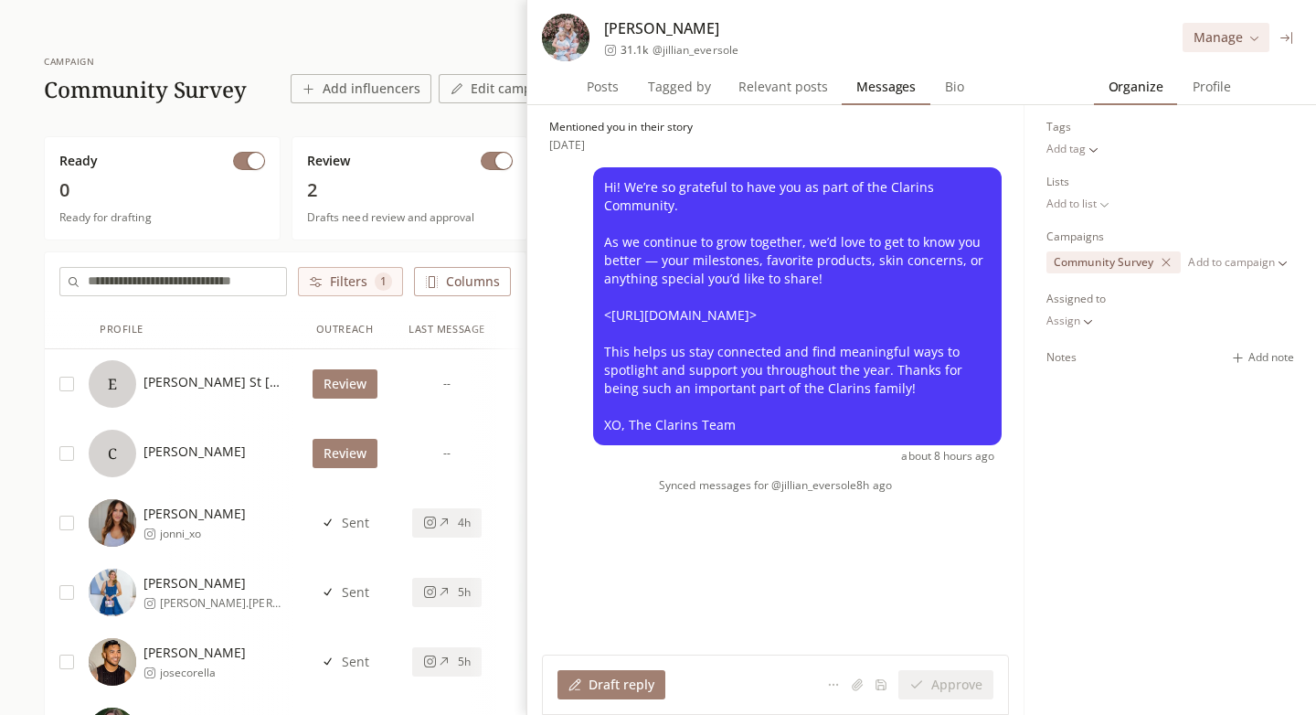
scroll to position [33, 0]
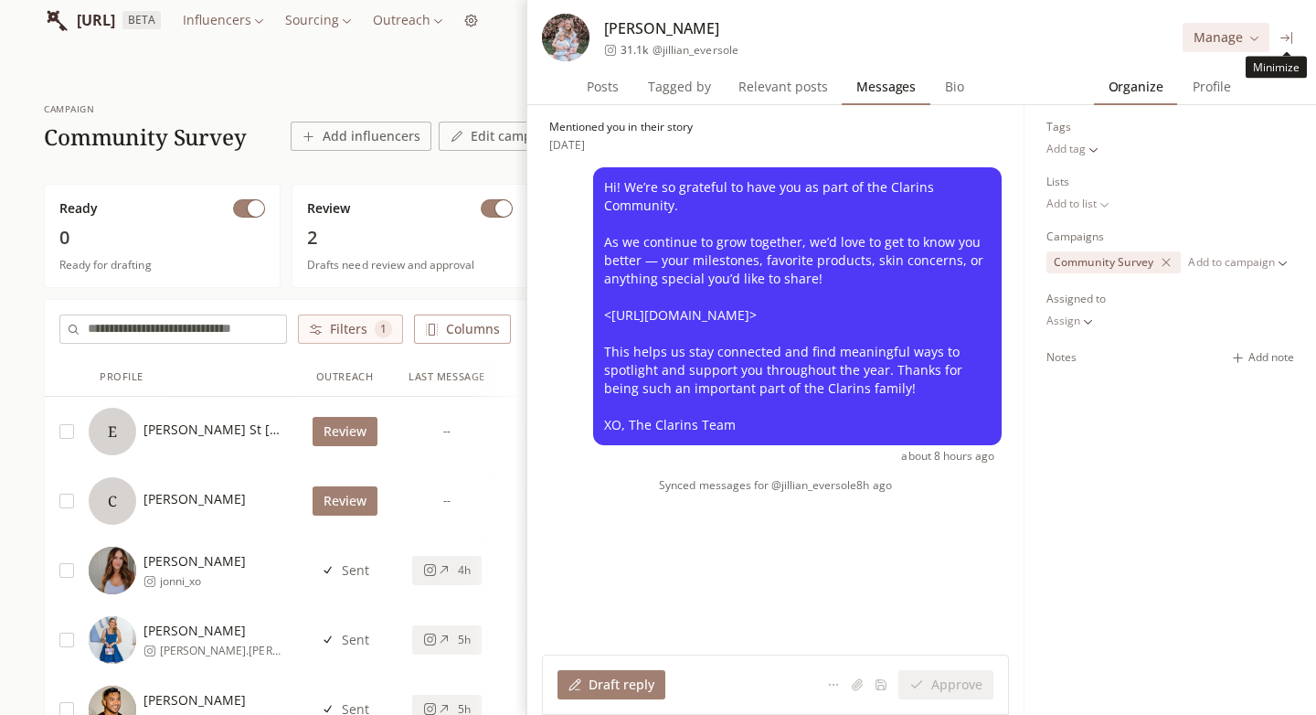
click at [1290, 37] on icon at bounding box center [1288, 38] width 14 height 14
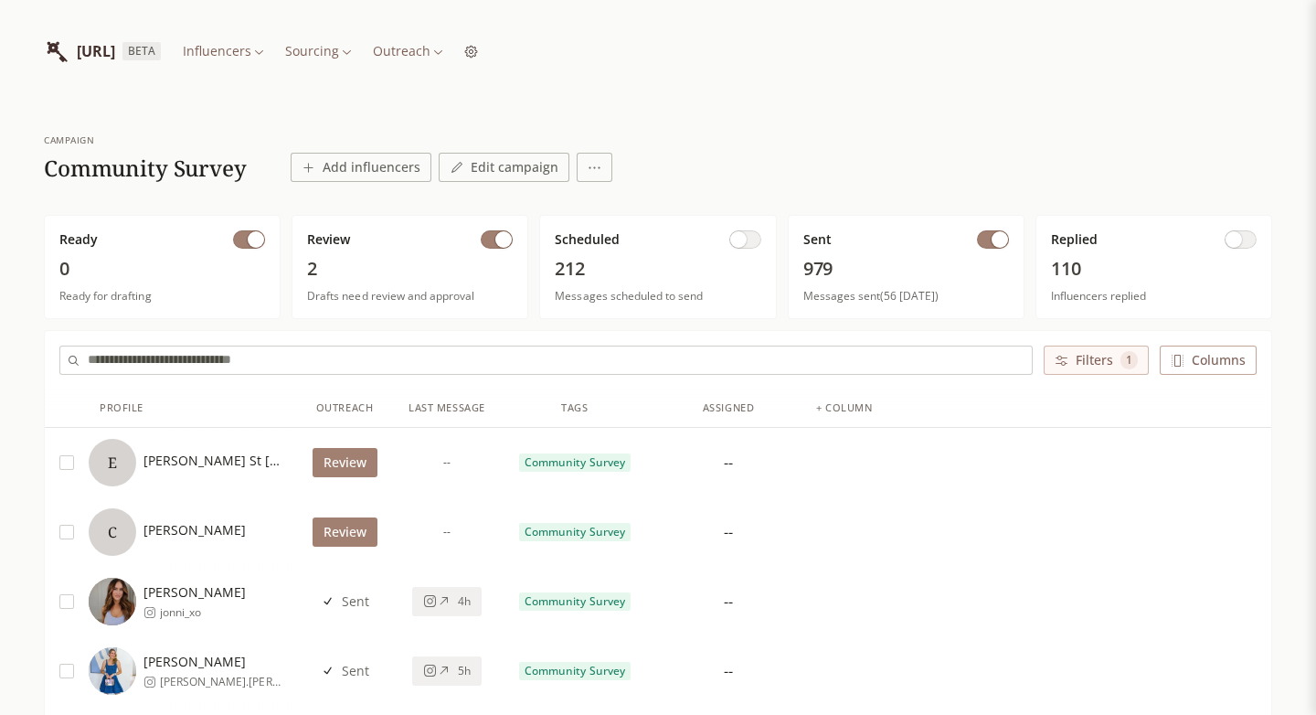
scroll to position [0, 0]
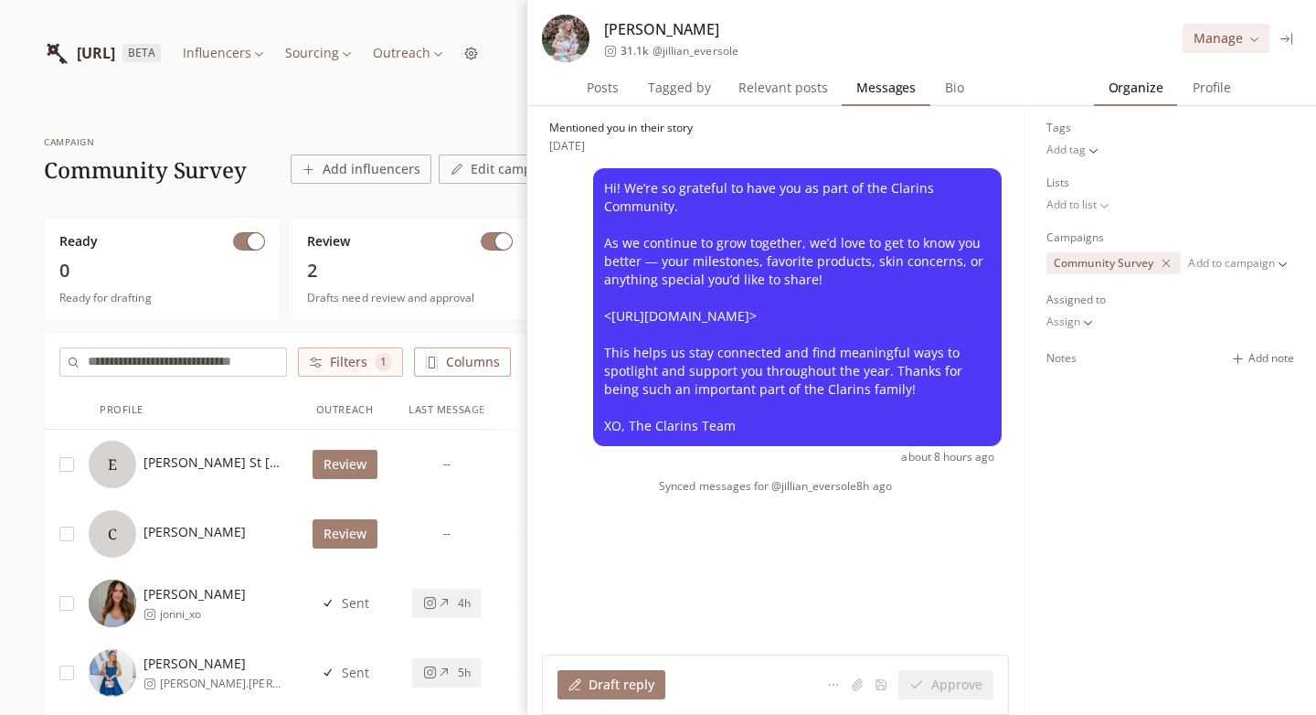
click at [1294, 37] on icon at bounding box center [1288, 39] width 14 height 14
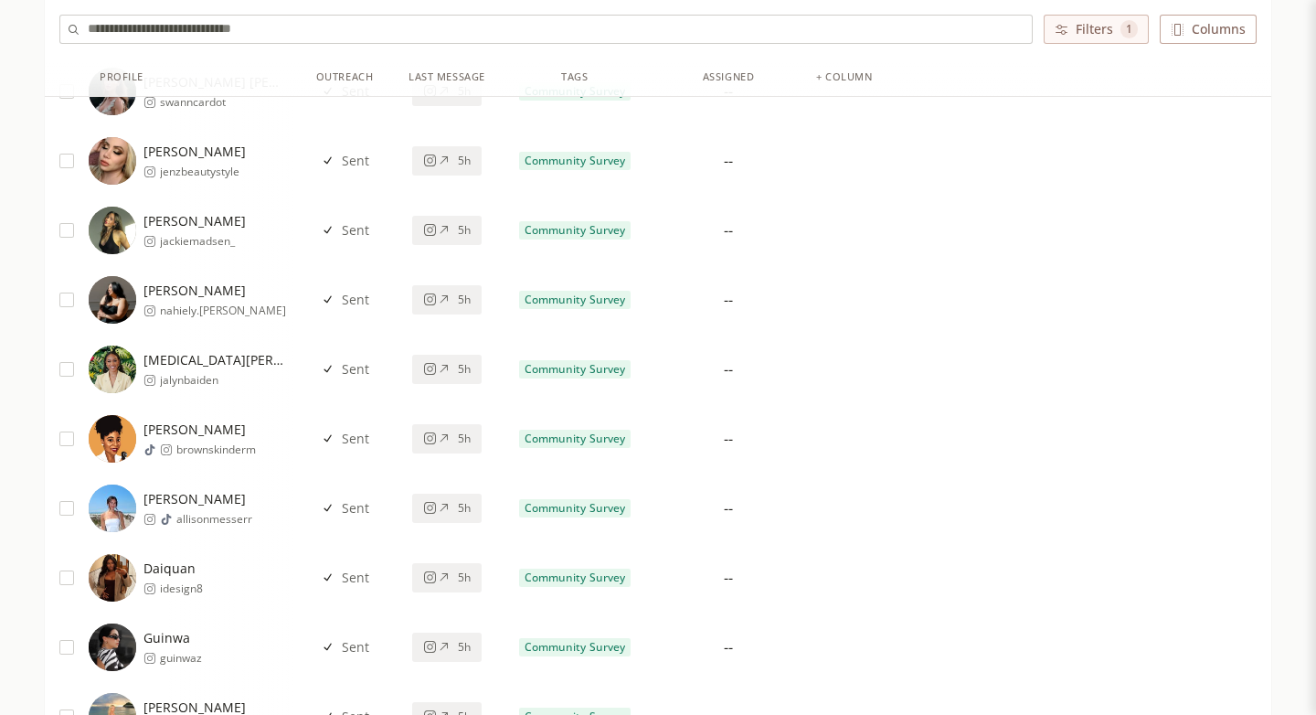
scroll to position [747, 0]
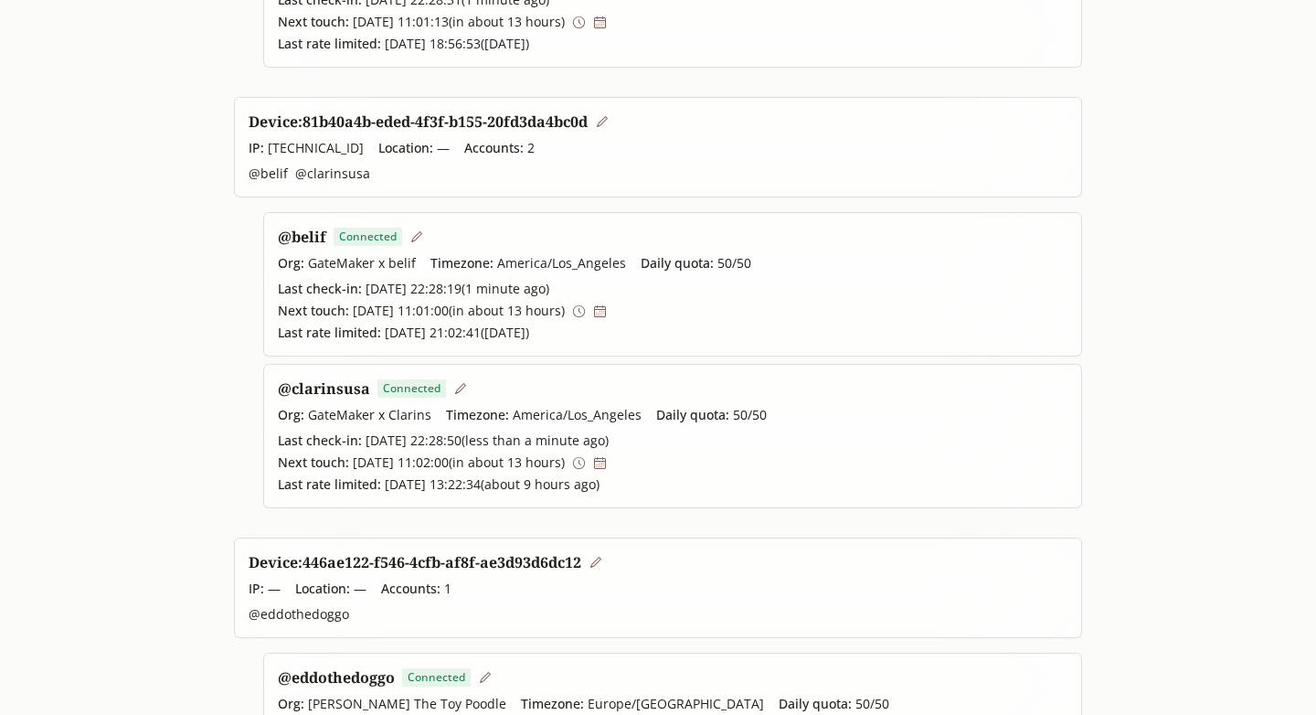
scroll to position [509, 0]
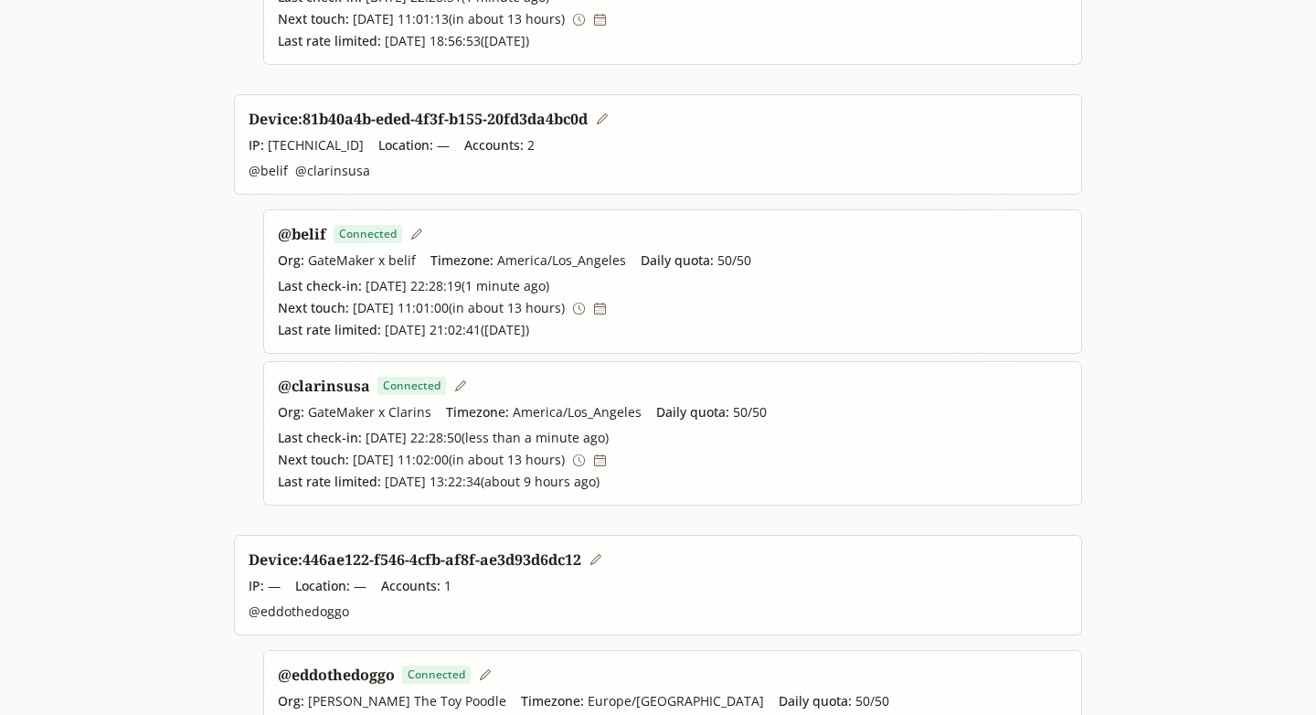
click at [585, 460] on icon at bounding box center [579, 459] width 12 height 12
click at [586, 460] on icon at bounding box center [579, 460] width 14 height 14
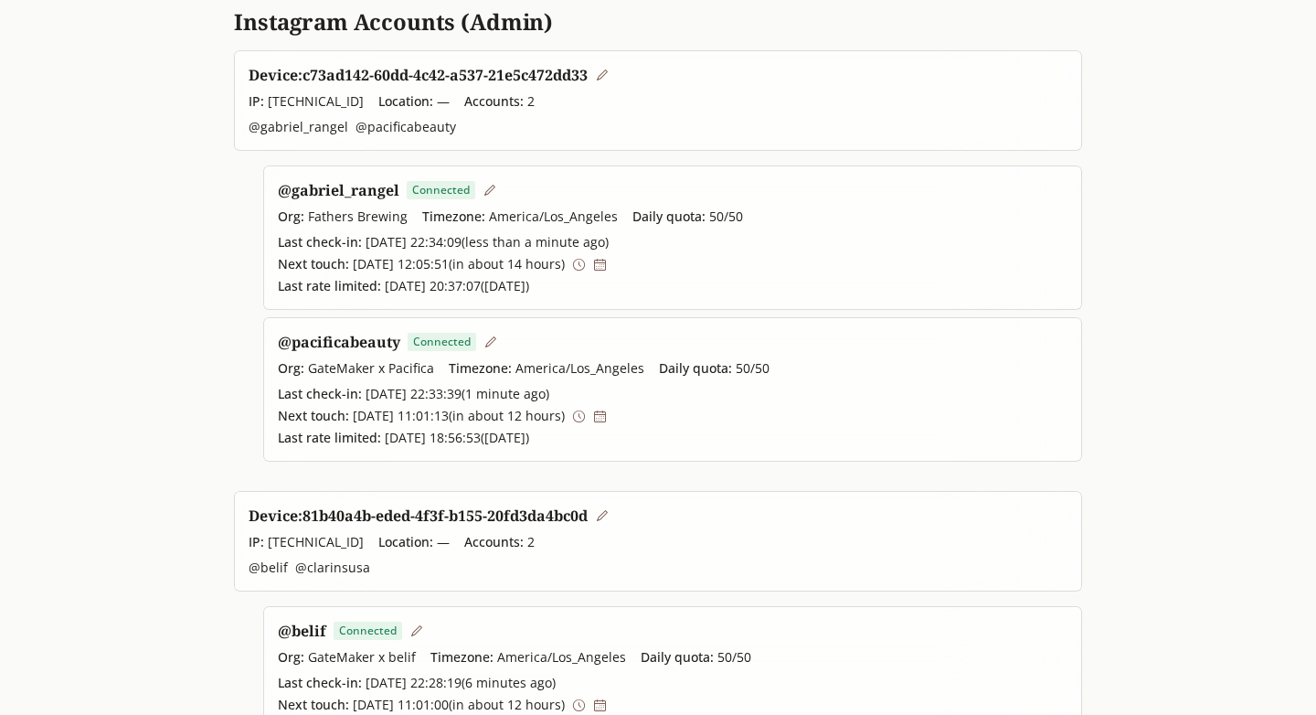
scroll to position [0, 0]
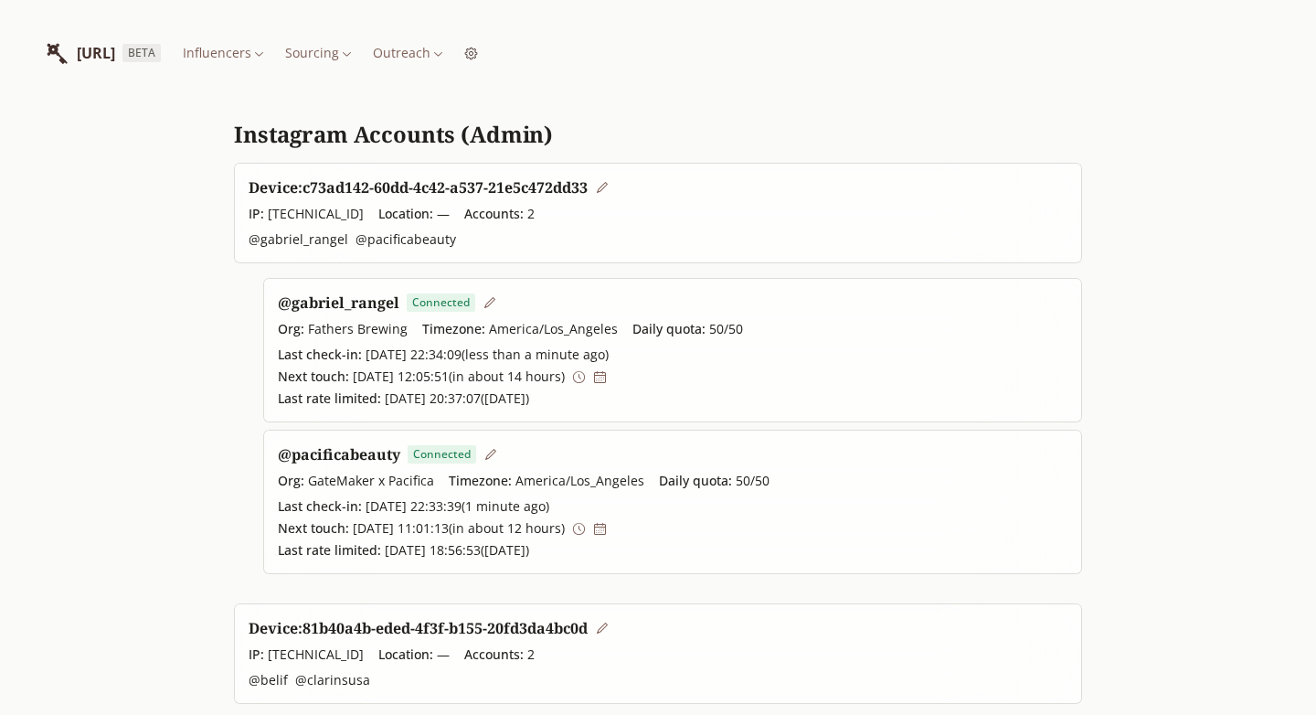
click at [507, 39] on html "[URL] BETA Influencers Sourcing Outreach Instagram Accounts (Admin) Device: c73…" at bounding box center [658, 659] width 1316 height 1318
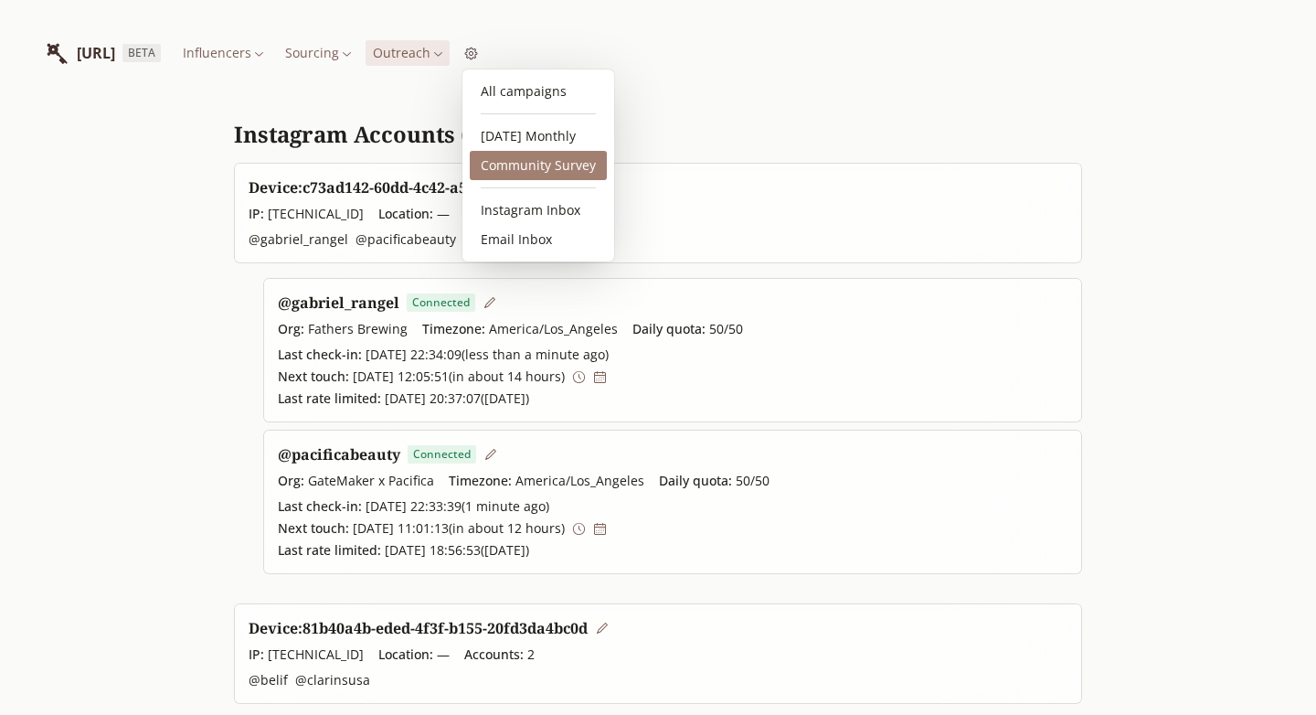
click at [533, 165] on link "Community Survey" at bounding box center [538, 165] width 137 height 29
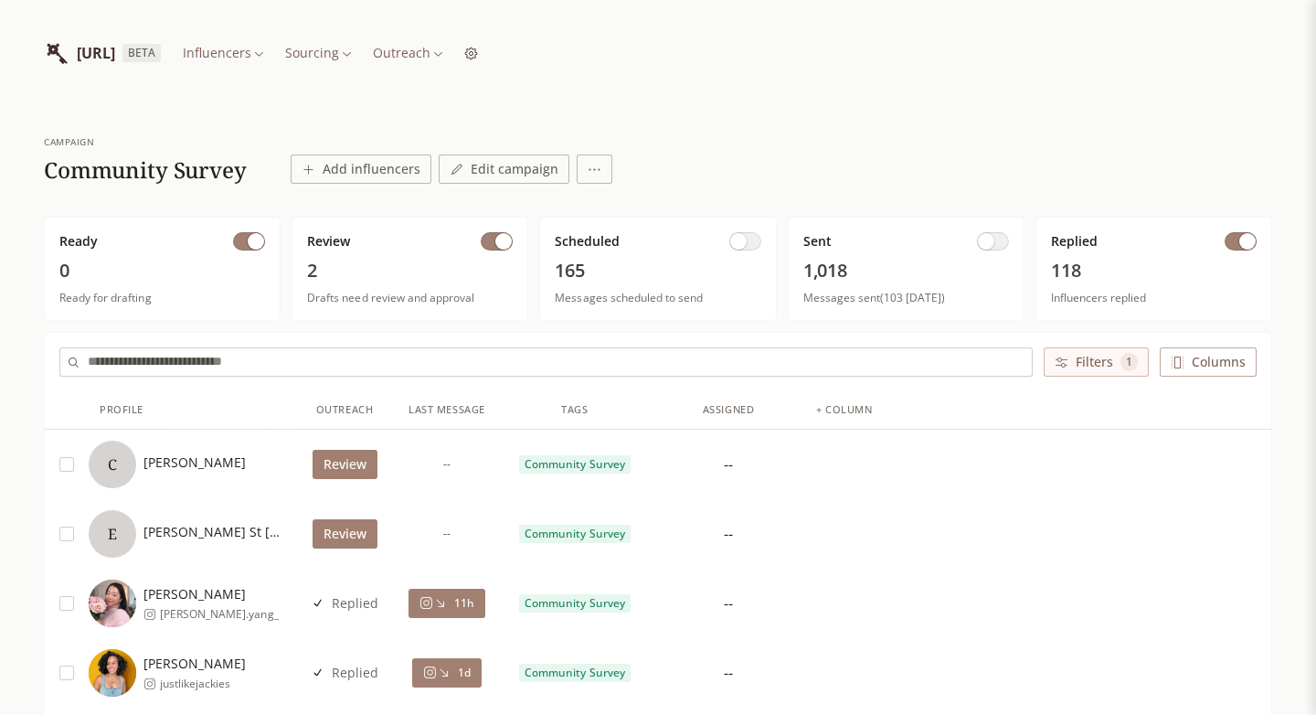
click at [304, 364] on input "text" at bounding box center [560, 361] width 944 height 27
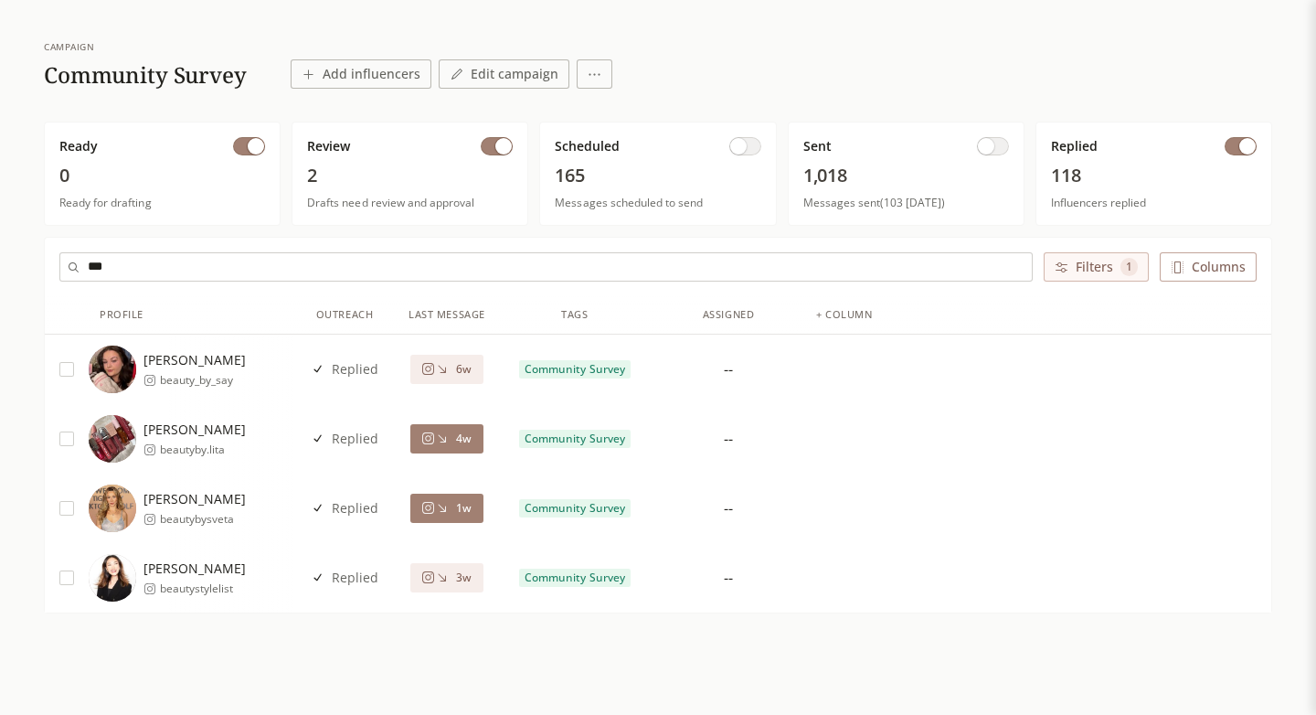
scroll to position [98, 0]
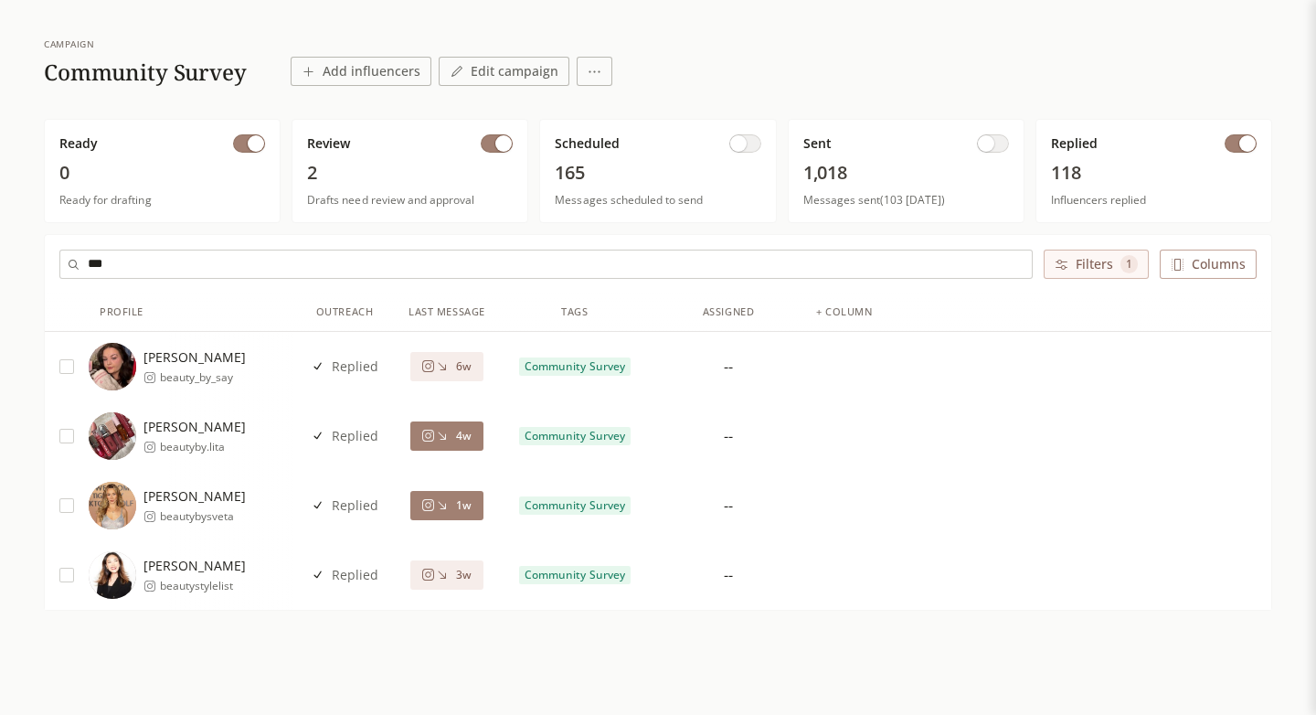
type input "***"
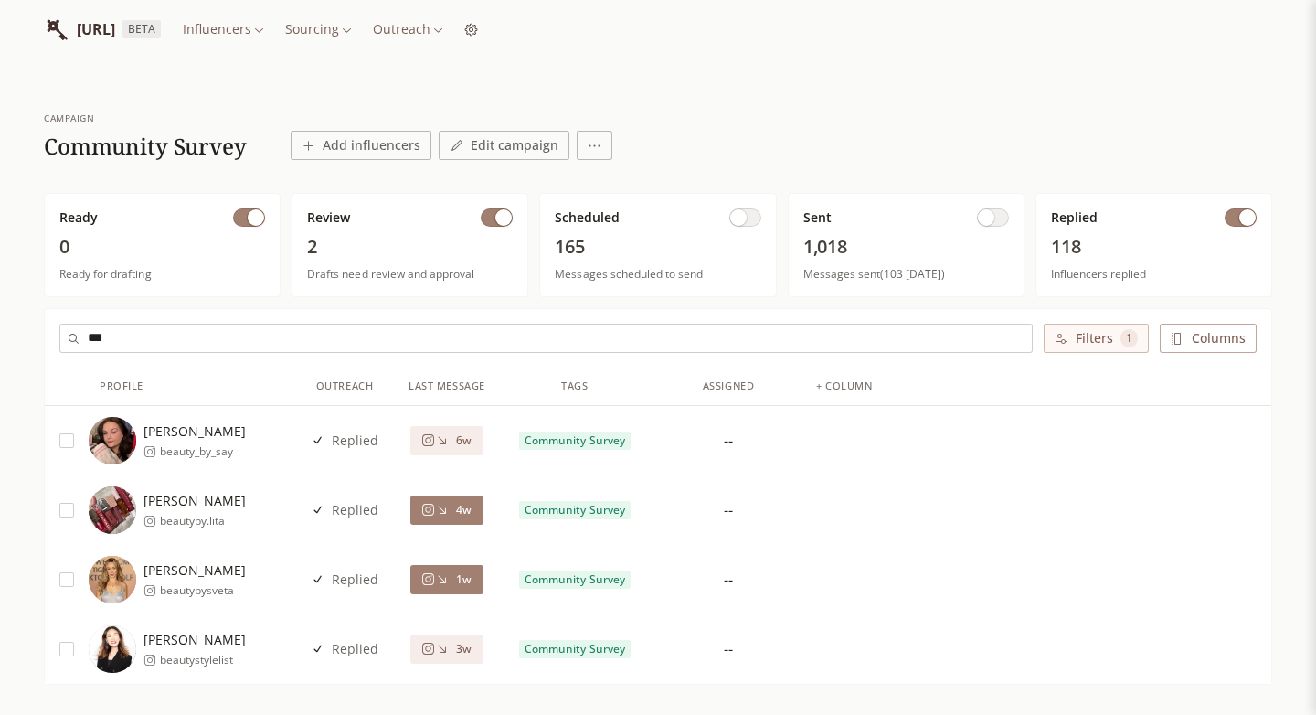
scroll to position [0, 0]
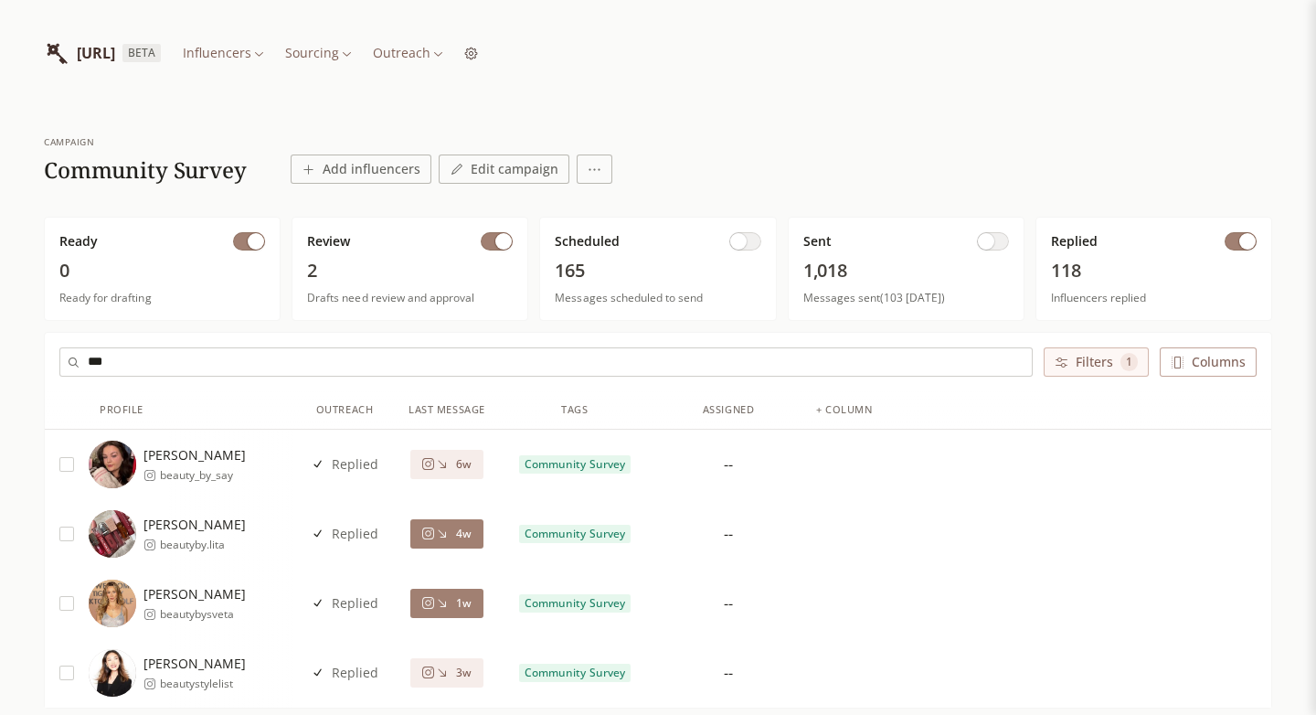
click at [485, 56] on html "[URL] BETA Influencers Sourcing Outreach campaign Community Survey Add influenc…" at bounding box center [658, 425] width 1316 height 851
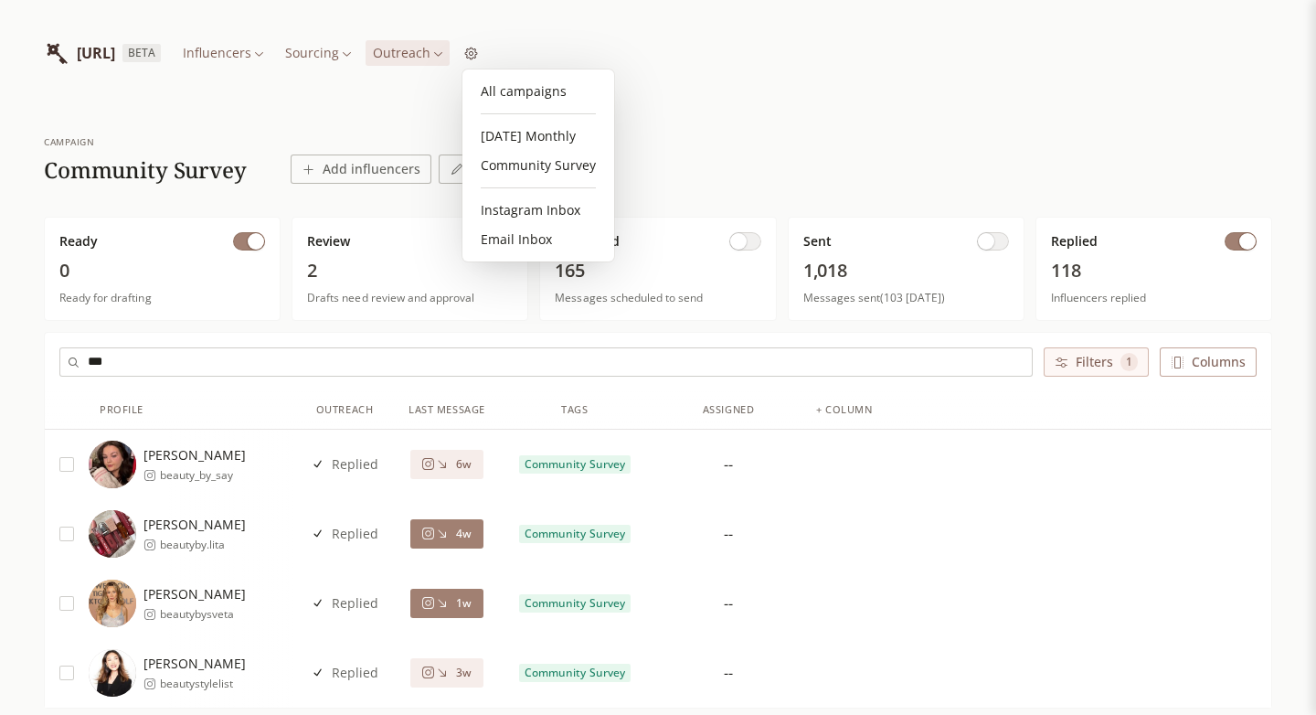
click at [325, 74] on html "[URL] BETA Influencers Sourcing Outreach campaign Community Survey Add influenc…" at bounding box center [658, 425] width 1316 height 851
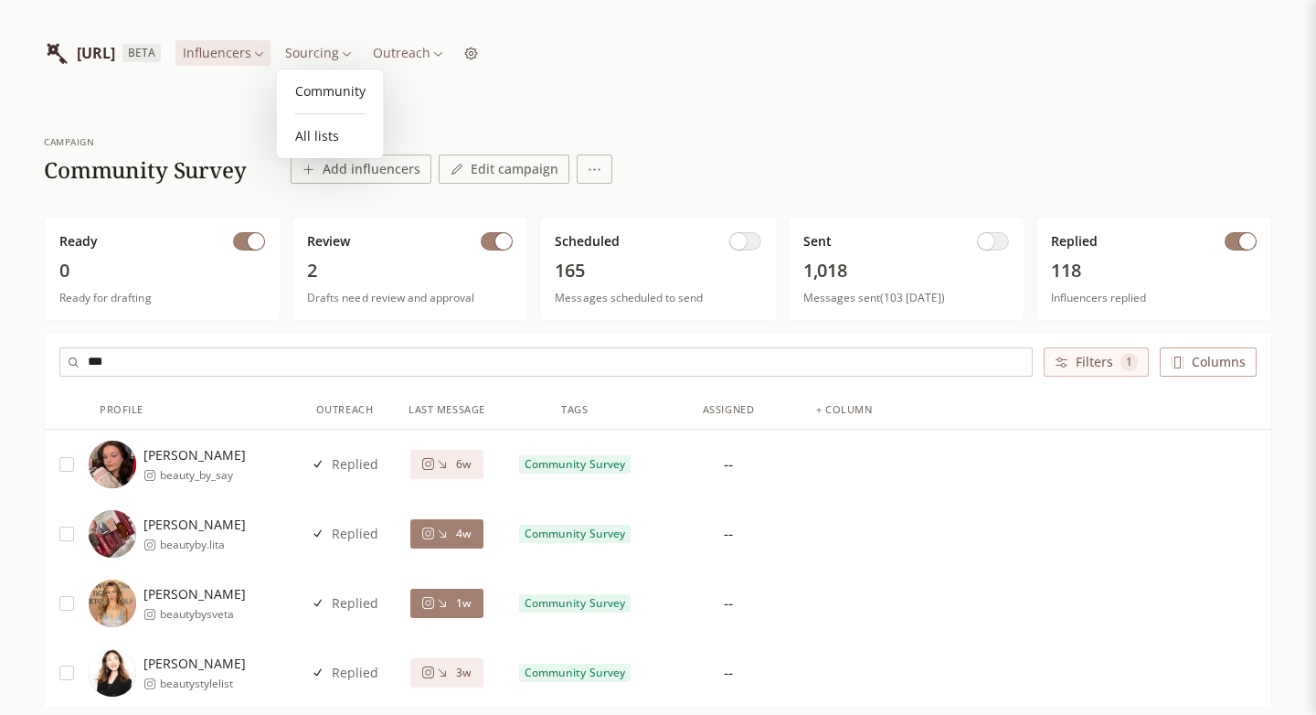
click at [325, 56] on html "[URL] BETA Influencers Sourcing Outreach campaign Community Survey Add influenc…" at bounding box center [658, 425] width 1316 height 851
click at [325, 87] on link "Community" at bounding box center [330, 91] width 92 height 29
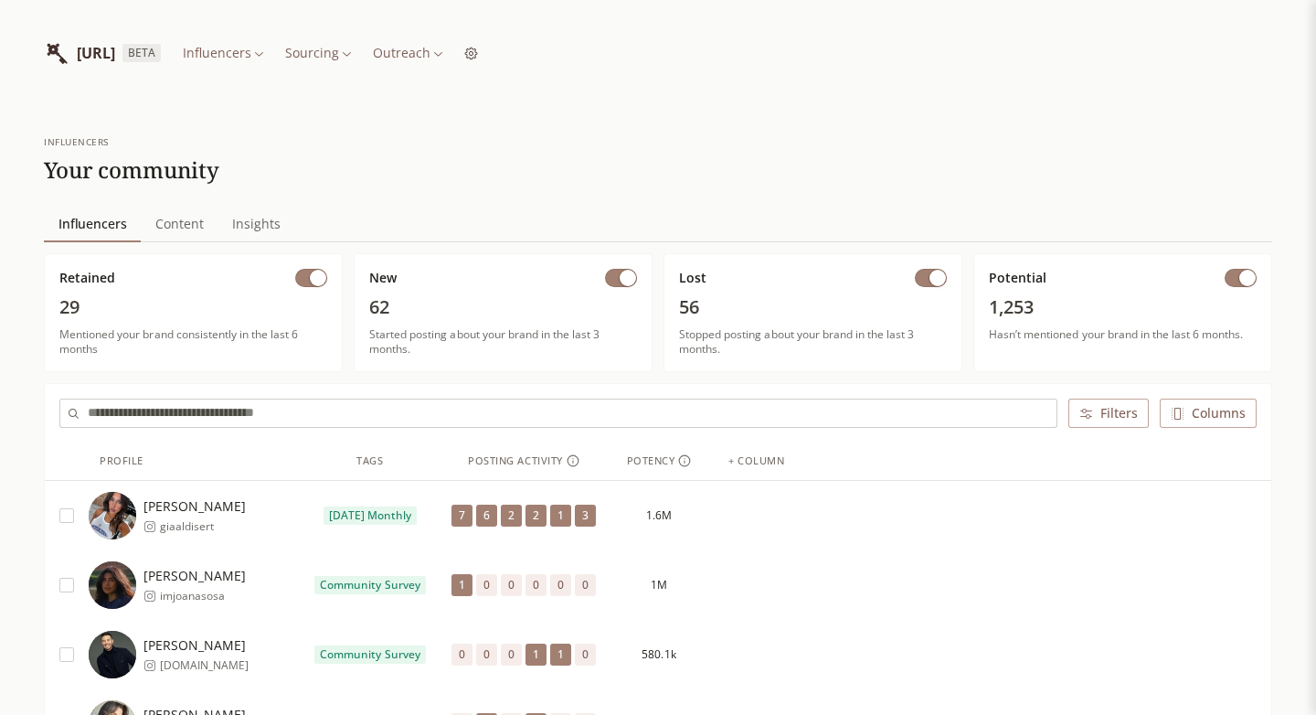
click at [314, 407] on input "text" at bounding box center [572, 413] width 969 height 27
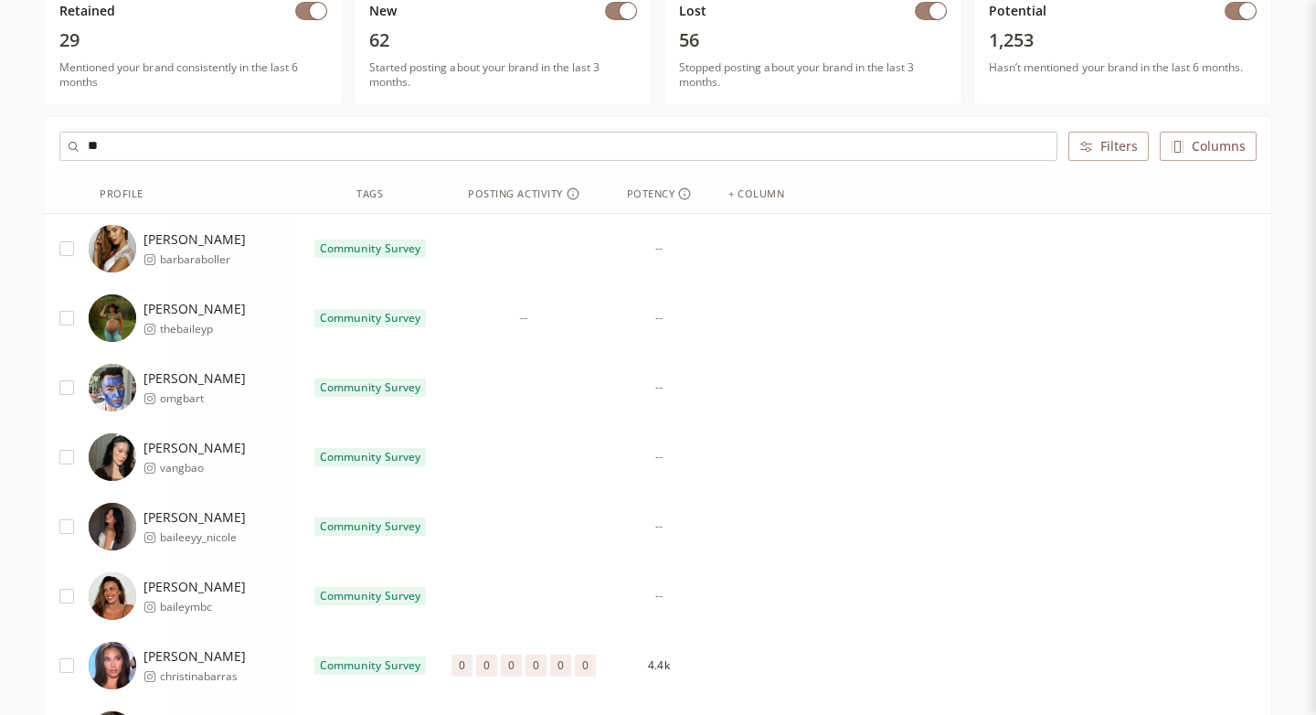
scroll to position [279, 0]
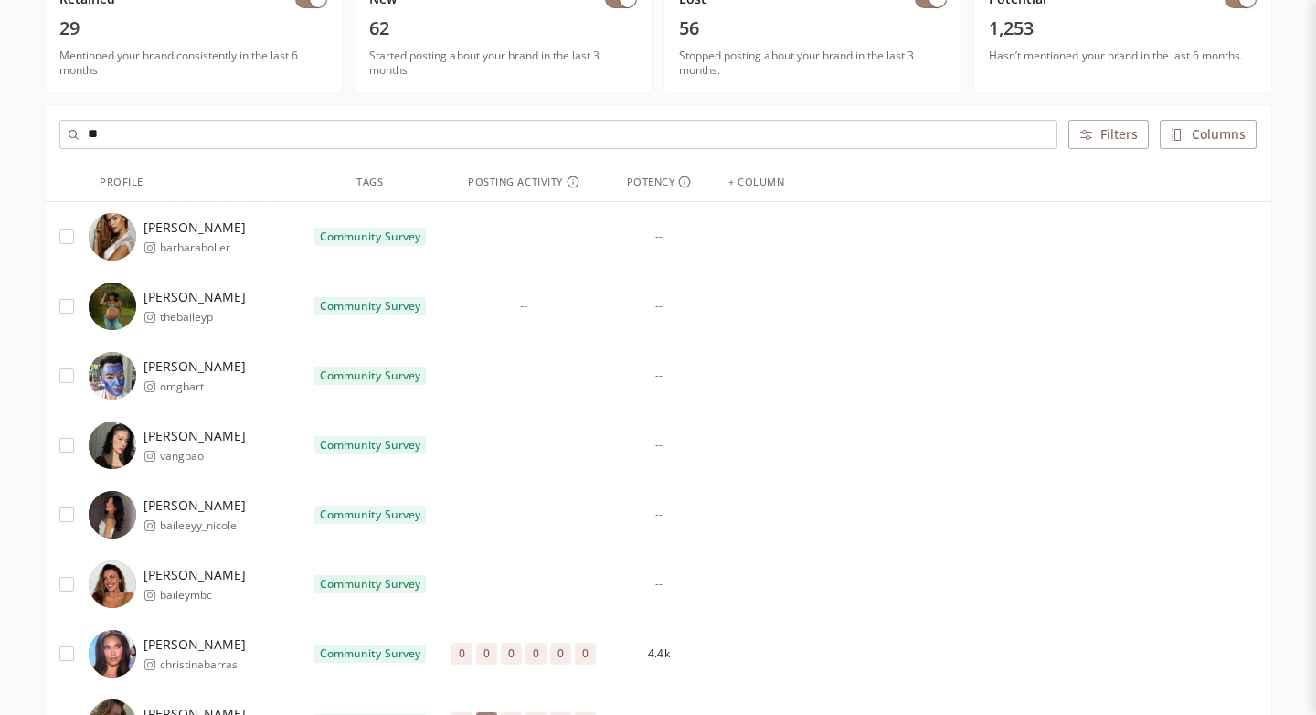
click at [325, 140] on input "**" at bounding box center [572, 134] width 969 height 27
paste input "********"
type input "**********"
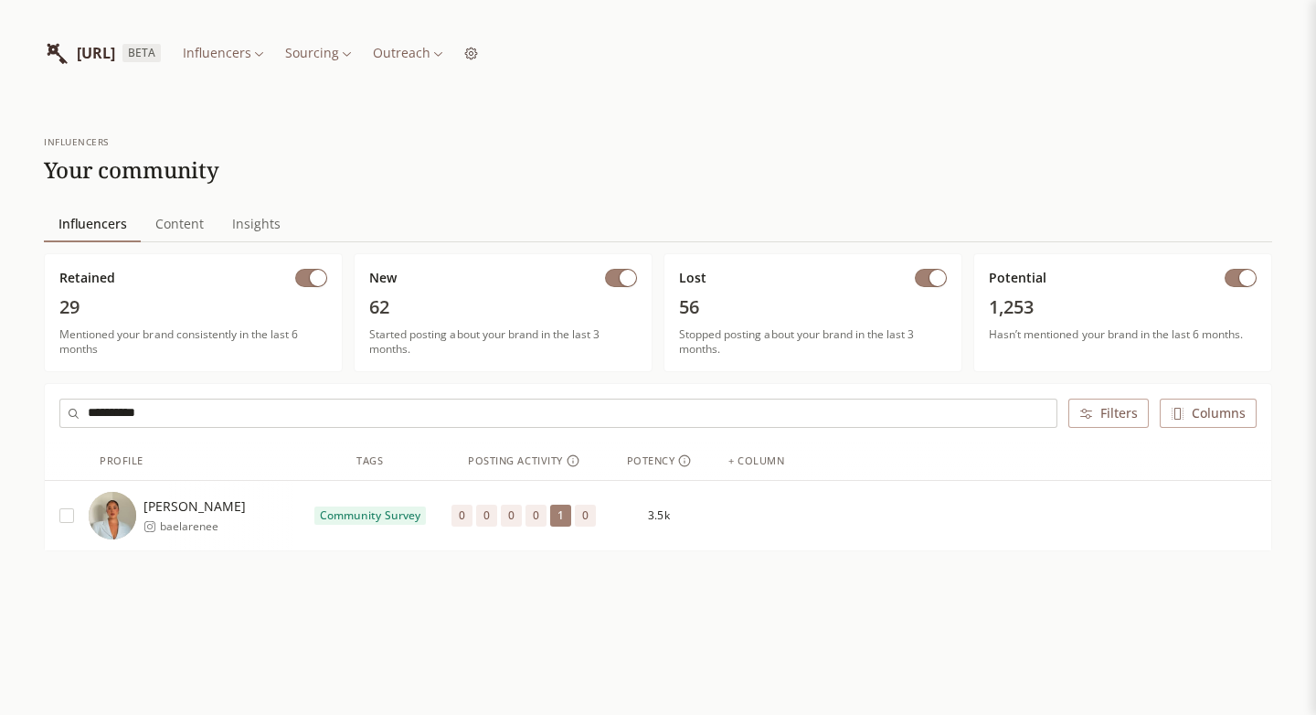
click at [197, 505] on span "Kayla Tucker" at bounding box center [195, 506] width 102 height 18
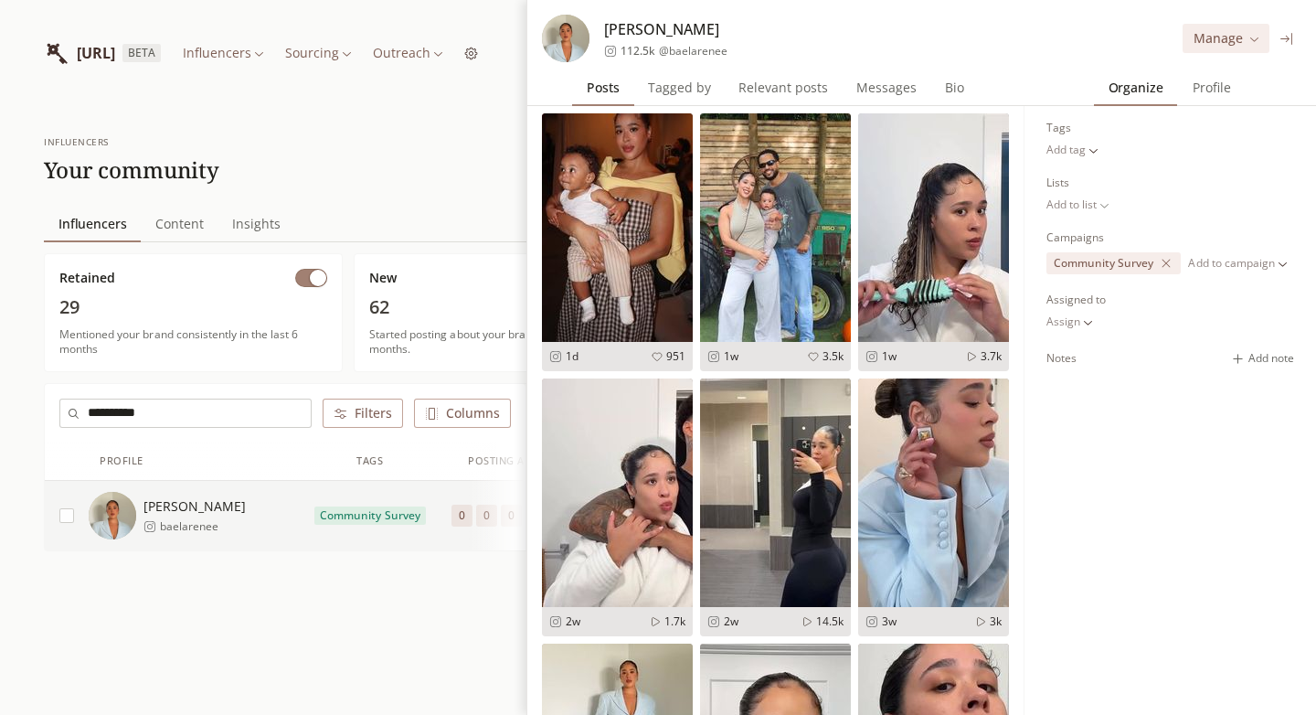
click at [896, 78] on span "Messages" at bounding box center [886, 88] width 75 height 26
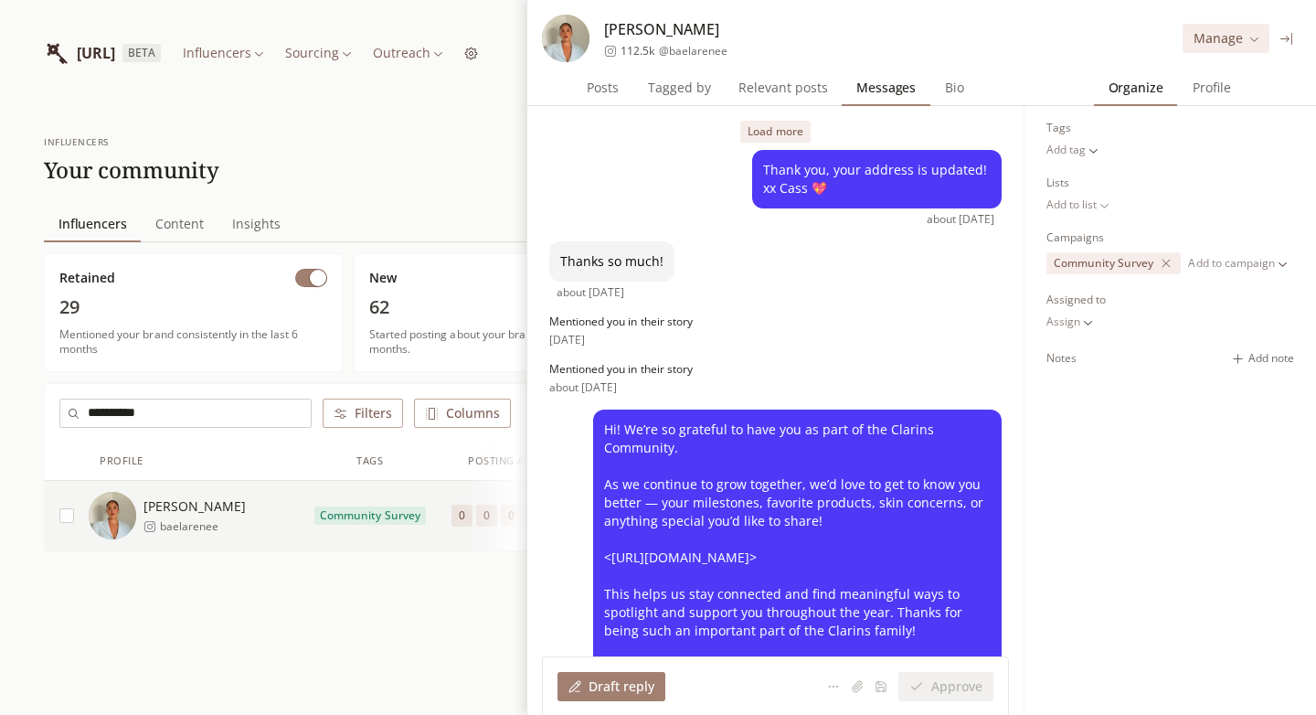
click at [769, 132] on button "Load more" at bounding box center [775, 132] width 69 height 22
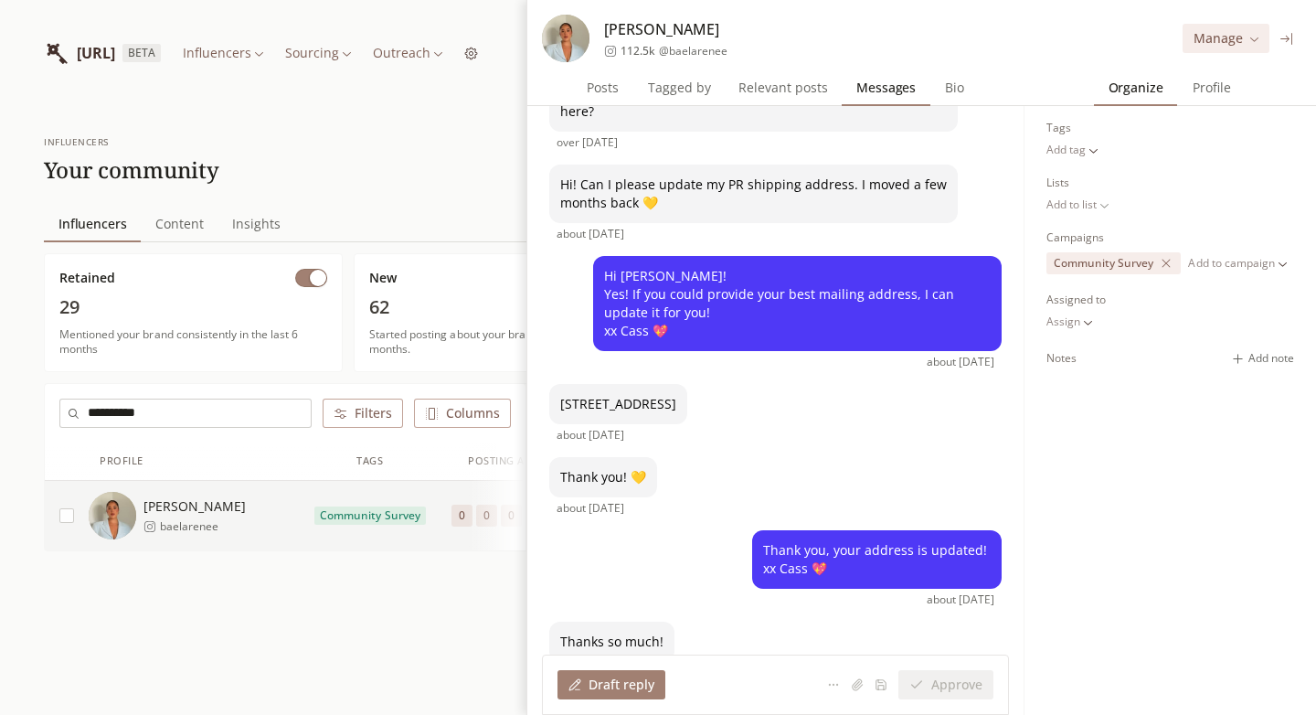
scroll to position [74, 0]
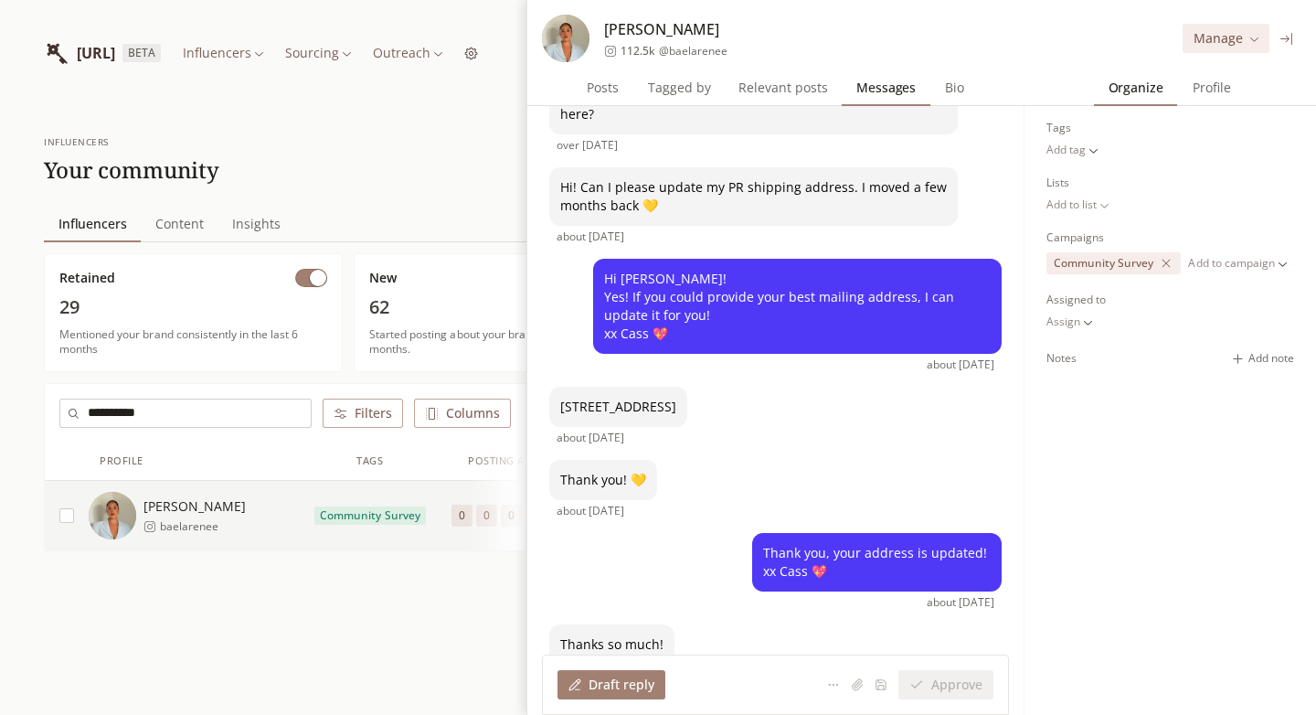
click at [1202, 87] on span "Profile" at bounding box center [1212, 88] width 53 height 26
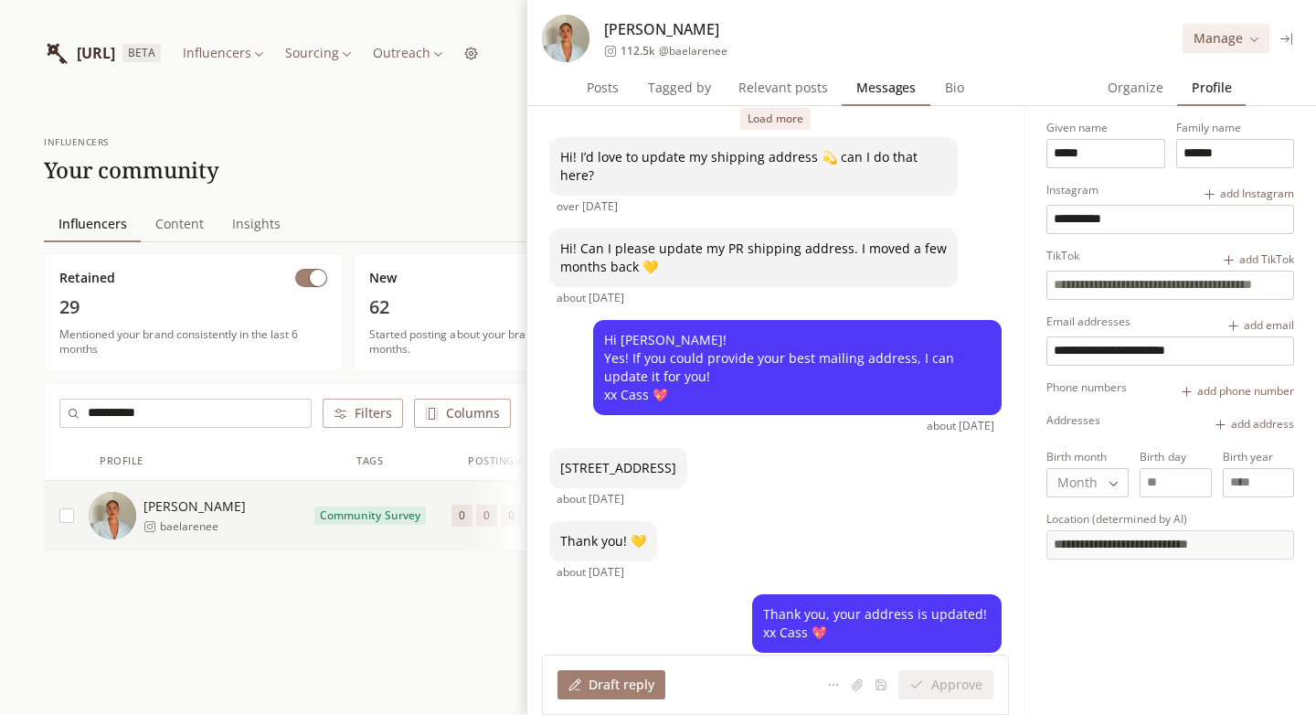
scroll to position [0, 0]
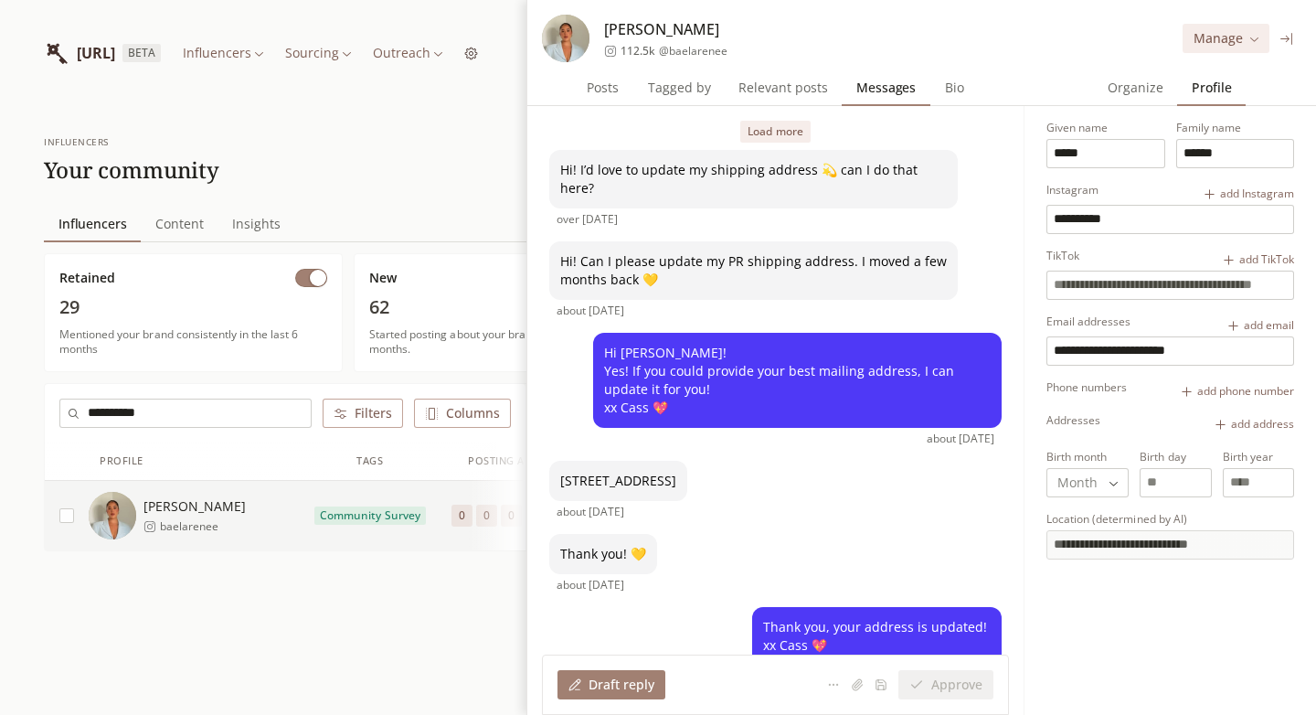
click at [765, 129] on button "Load more" at bounding box center [775, 132] width 69 height 22
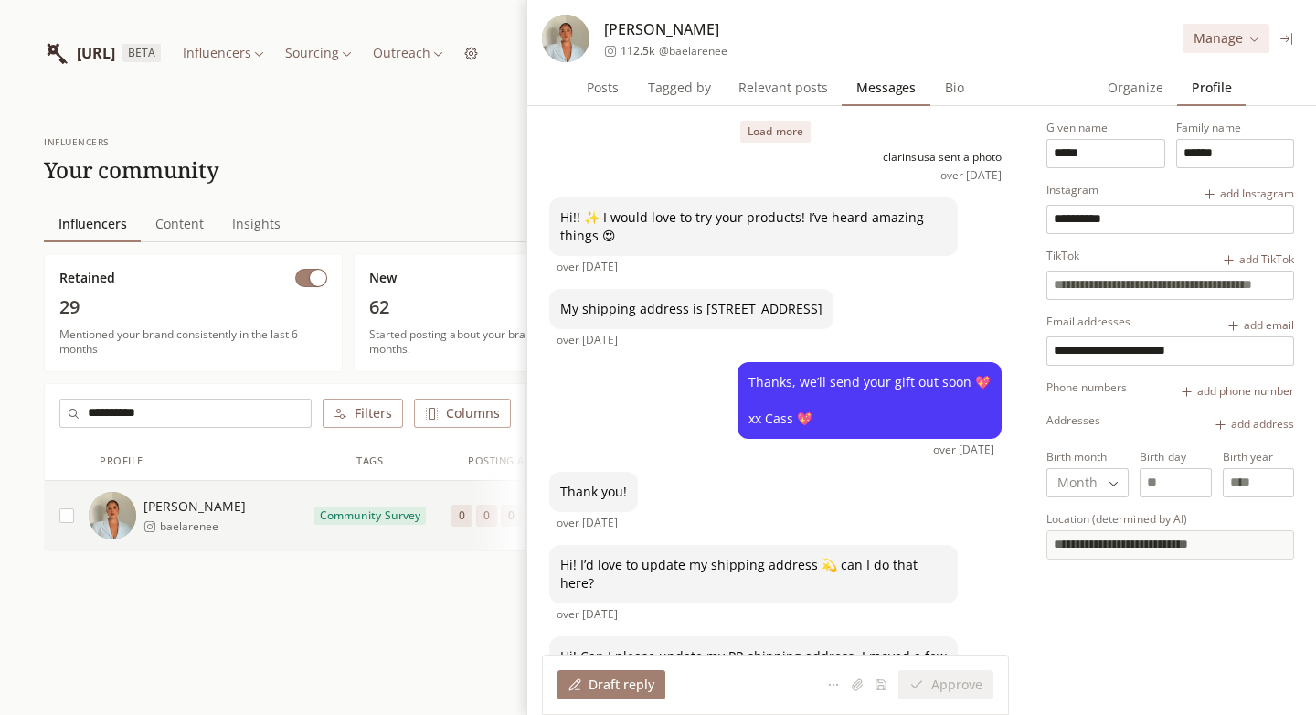
click at [775, 131] on button "Load more" at bounding box center [775, 132] width 69 height 22
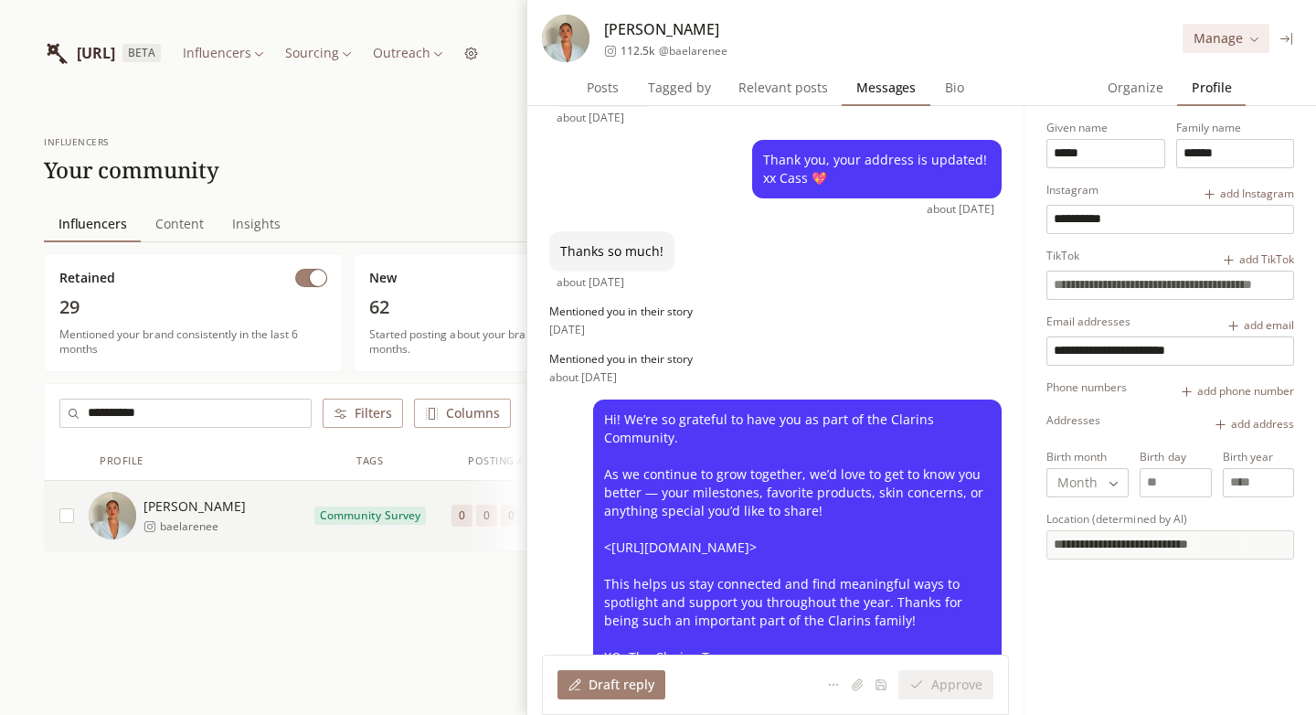
scroll to position [1137, 0]
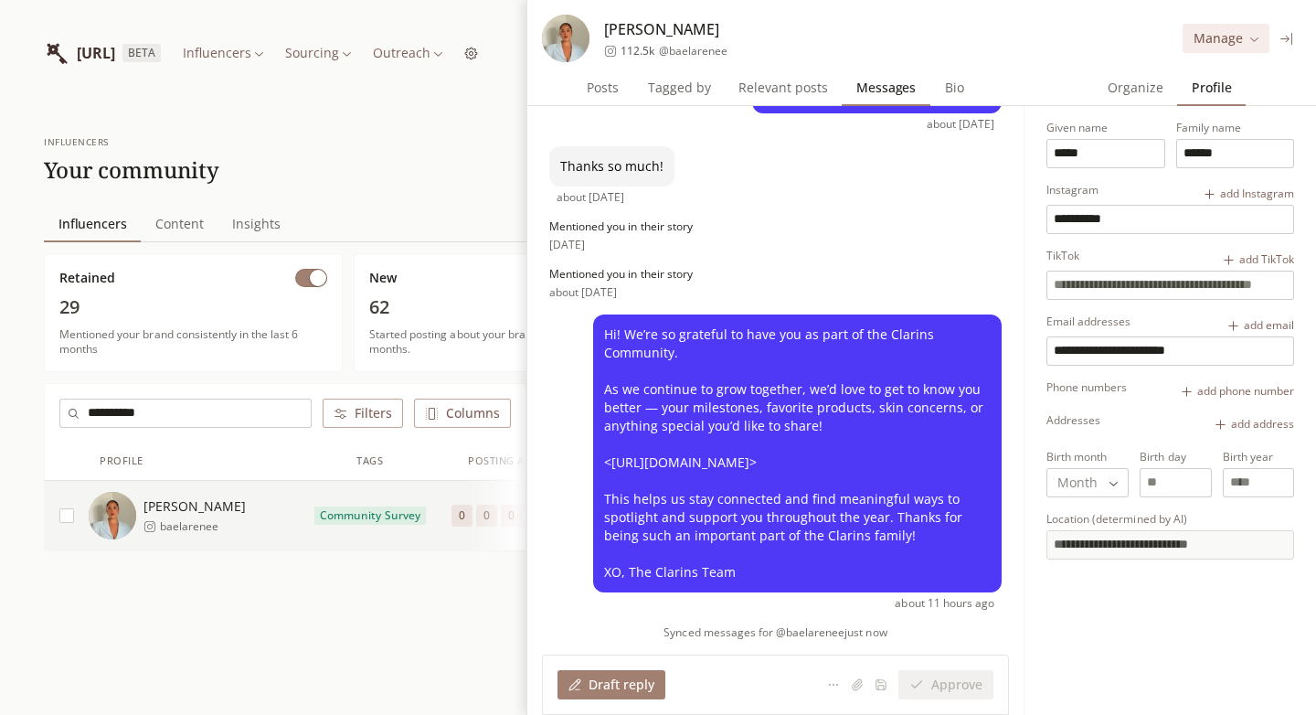
click at [1121, 80] on span "Organize" at bounding box center [1136, 88] width 70 height 26
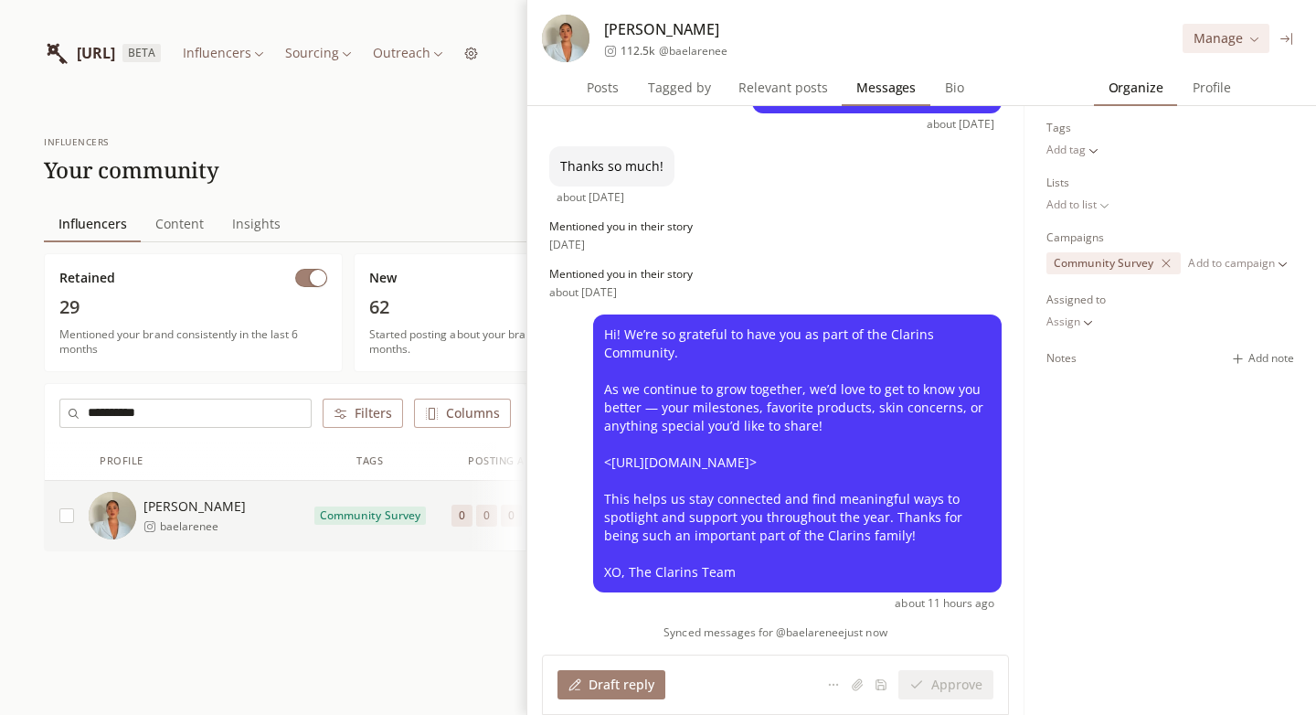
click at [1209, 86] on span "Profile" at bounding box center [1212, 88] width 53 height 26
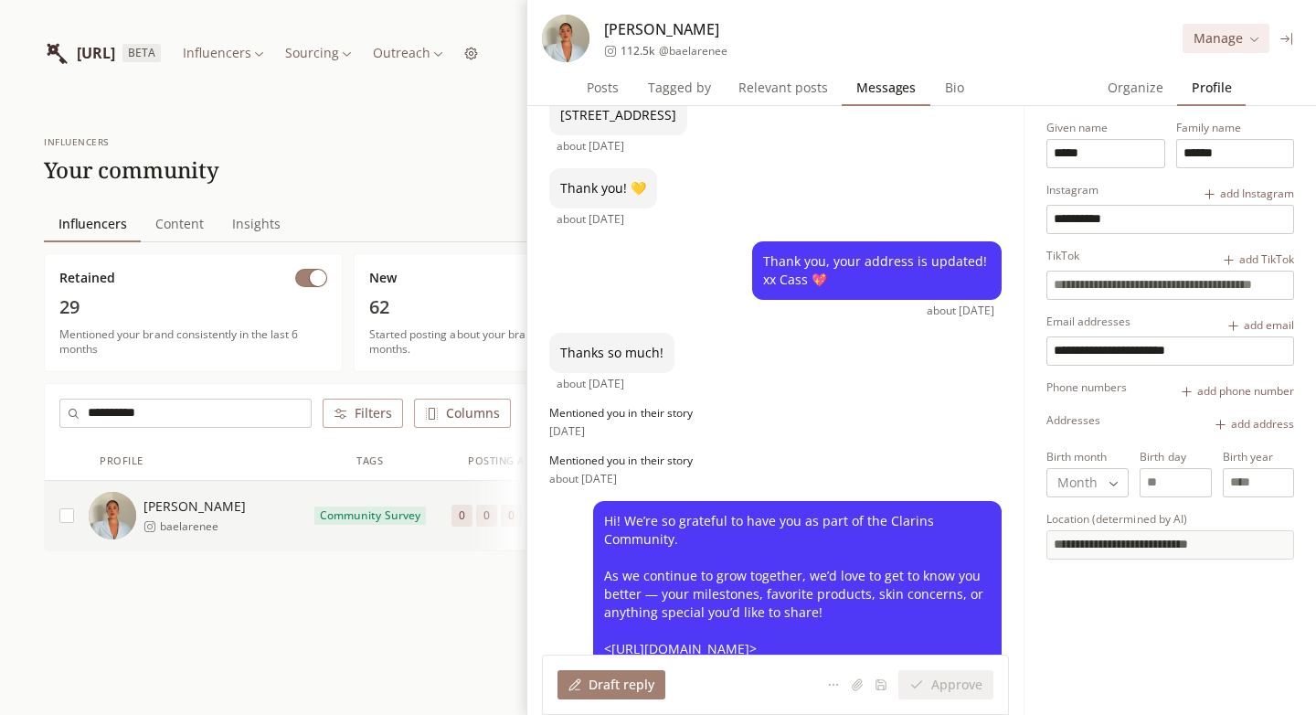
scroll to position [891, 0]
